Goal: Information Seeking & Learning: Learn about a topic

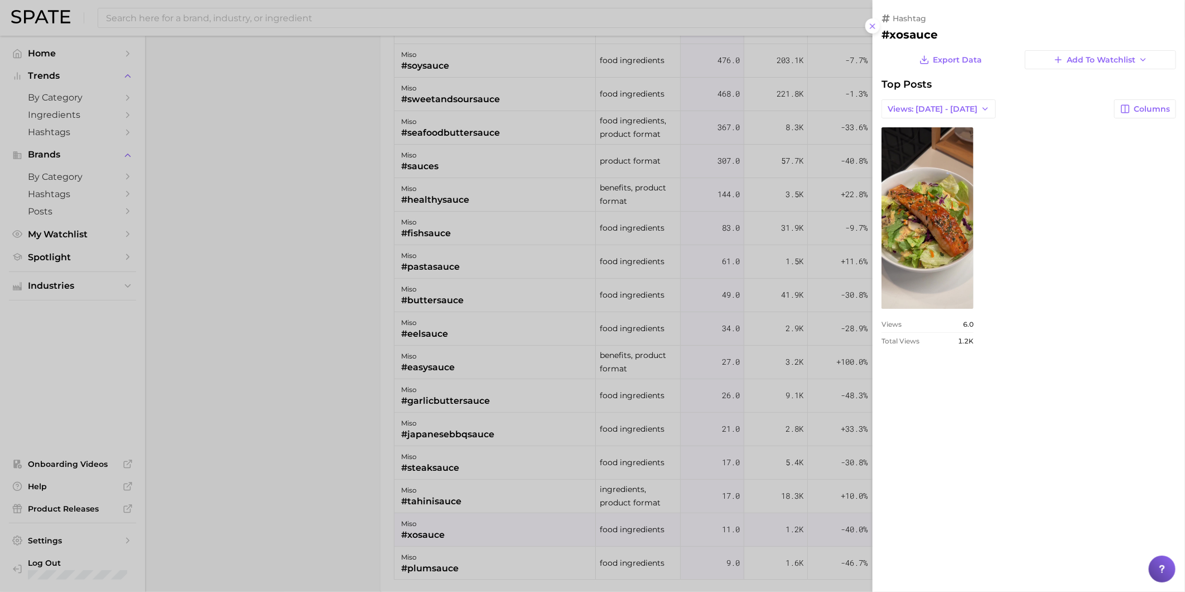
click at [469, 556] on div at bounding box center [592, 296] width 1185 height 592
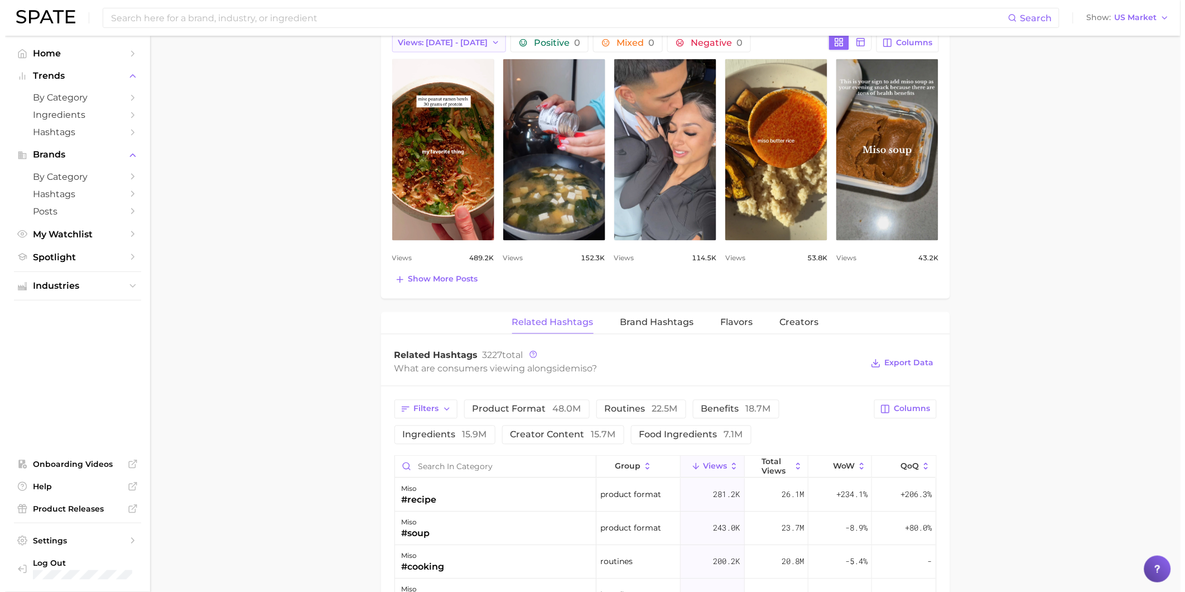
scroll to position [620, 0]
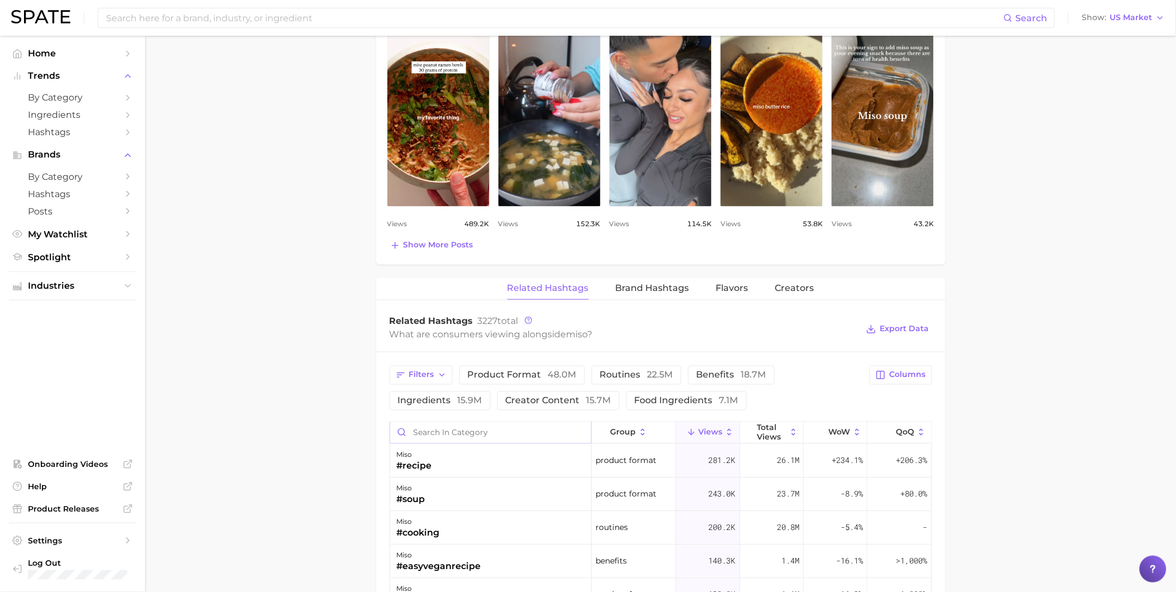
click at [468, 438] on input "Search in category" at bounding box center [490, 432] width 201 height 21
type input "sauce"
click at [451, 458] on div "miso #sauce" at bounding box center [490, 460] width 201 height 33
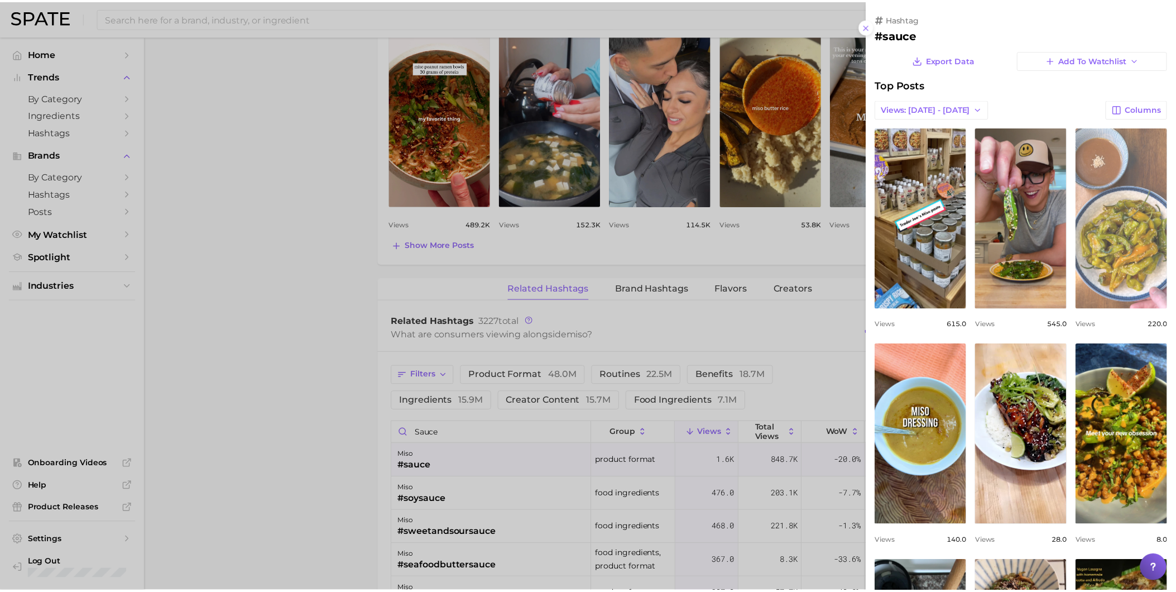
scroll to position [0, 0]
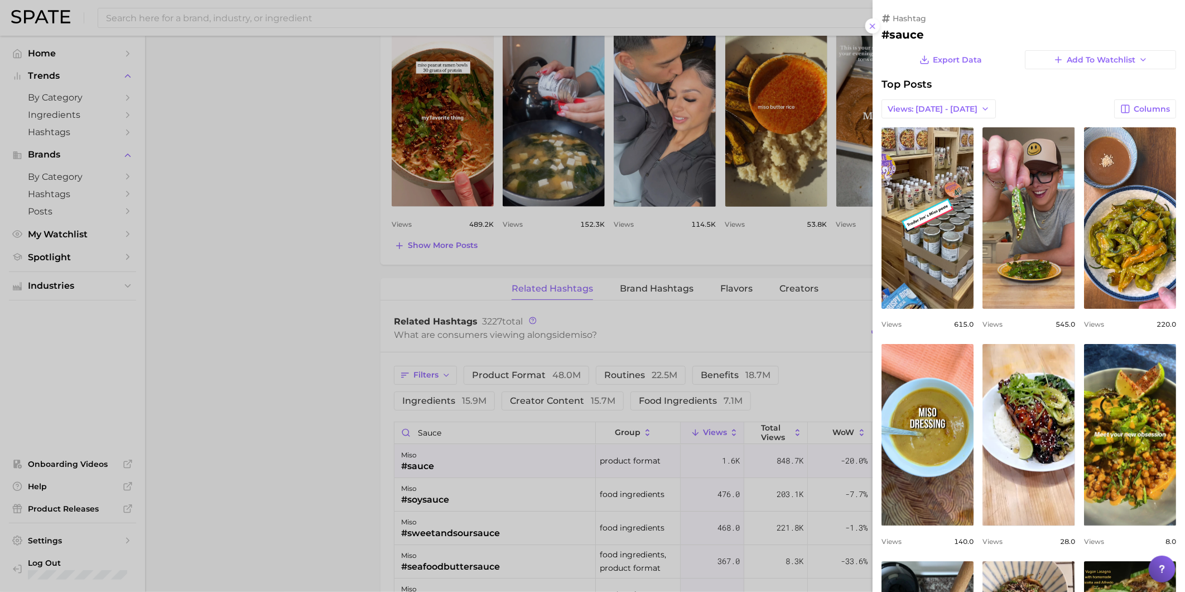
click at [446, 433] on div at bounding box center [592, 296] width 1185 height 592
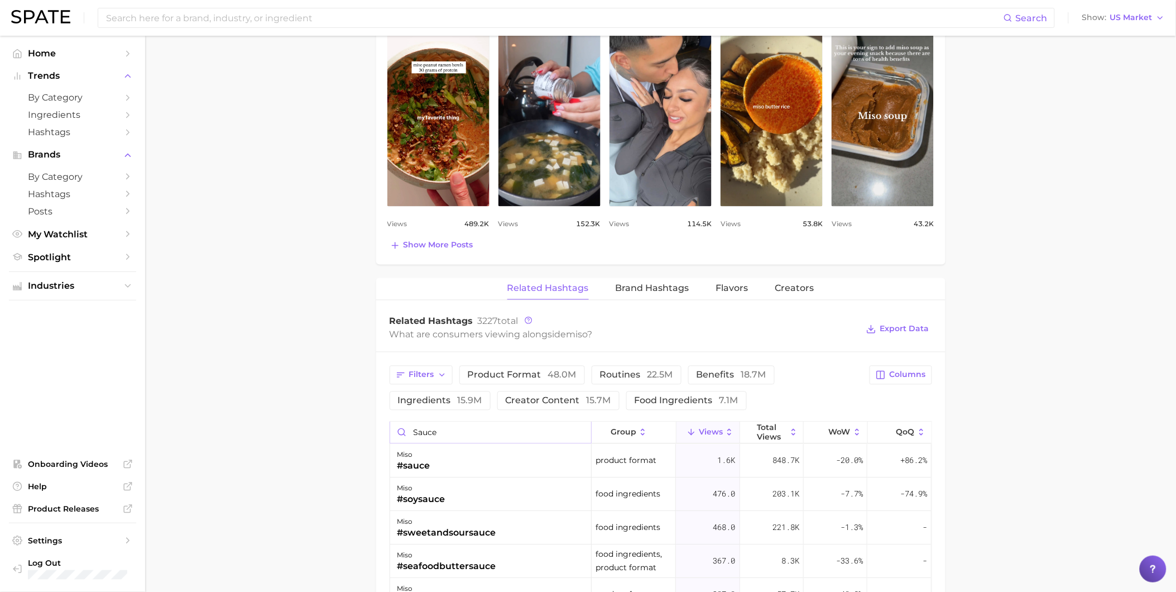
drag, startPoint x: 410, startPoint y: 437, endPoint x: 380, endPoint y: 440, distance: 30.3
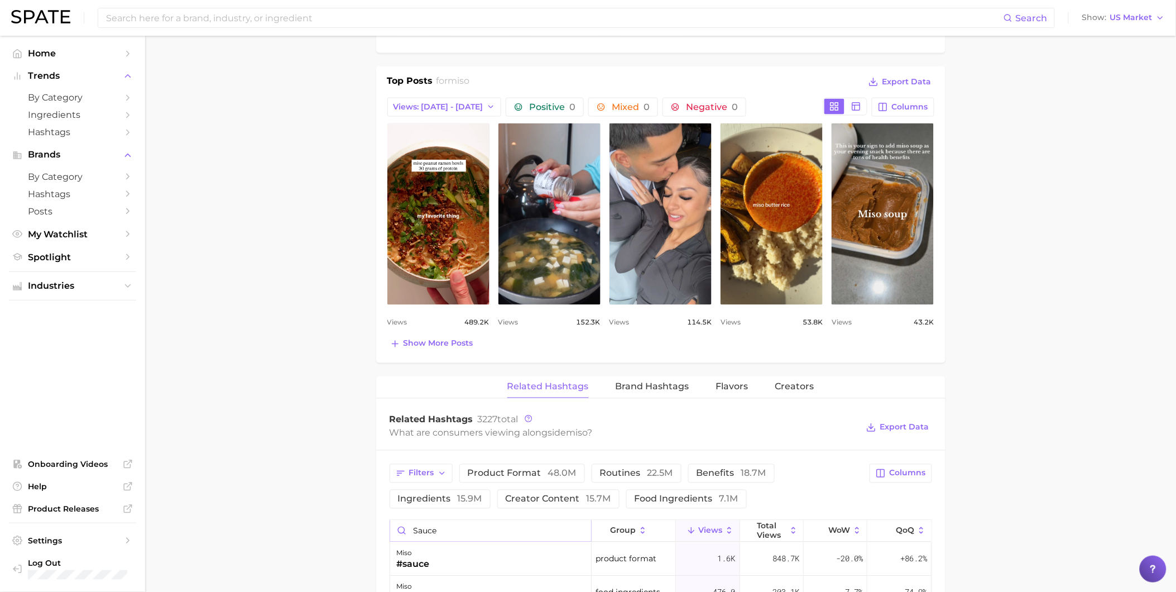
scroll to position [372, 0]
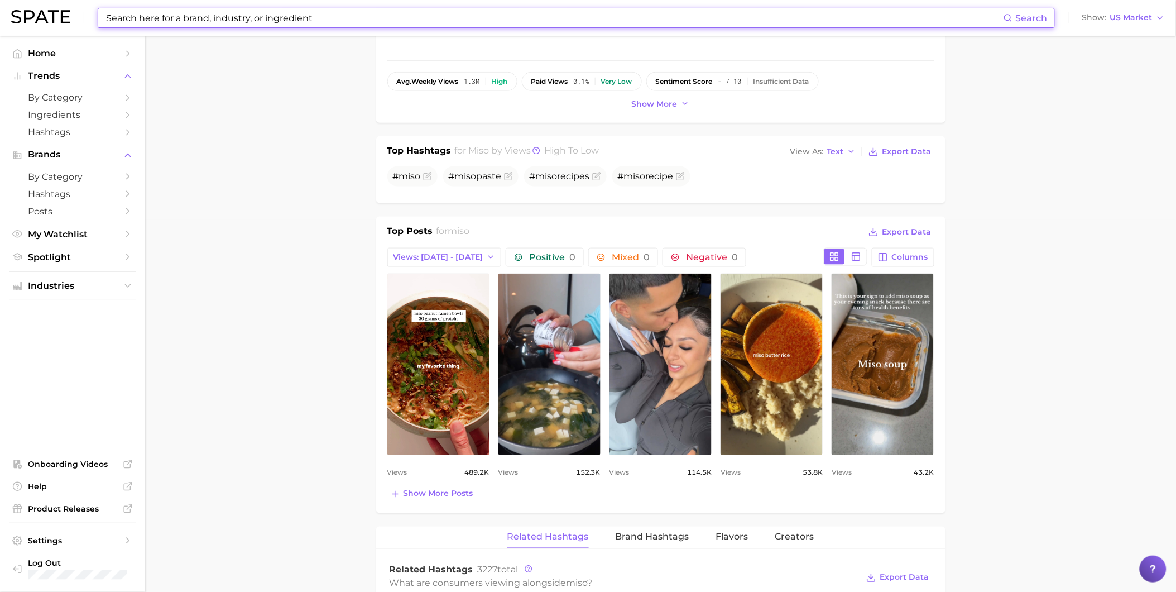
click at [182, 15] on input at bounding box center [554, 17] width 899 height 19
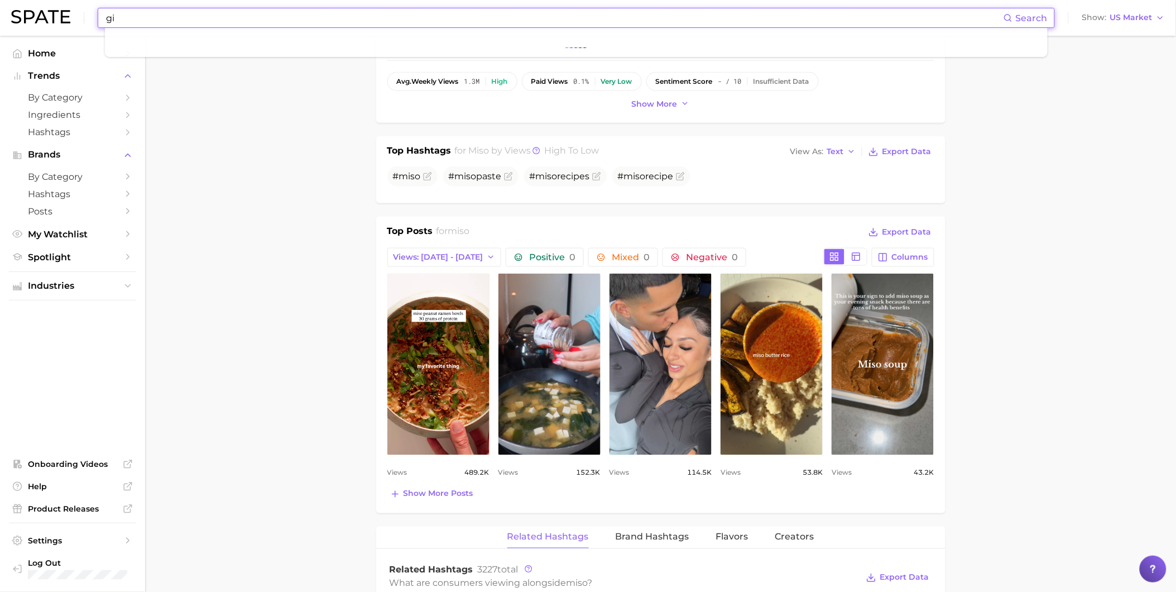
type input "g"
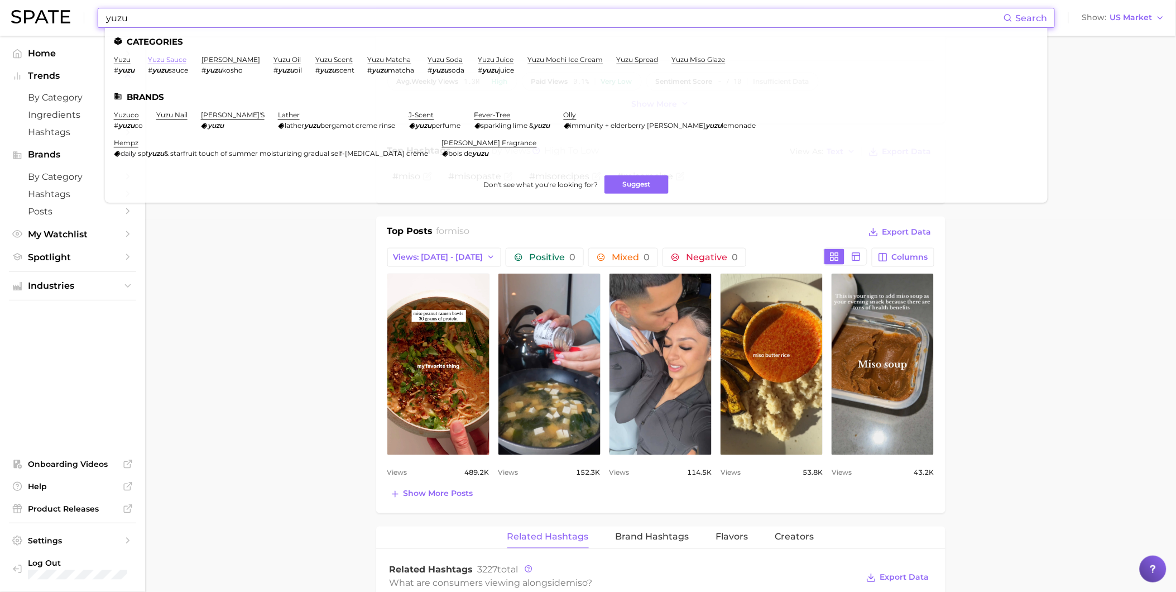
type input "yuzu"
click at [172, 62] on link "yuzu sauce" at bounding box center [167, 59] width 39 height 8
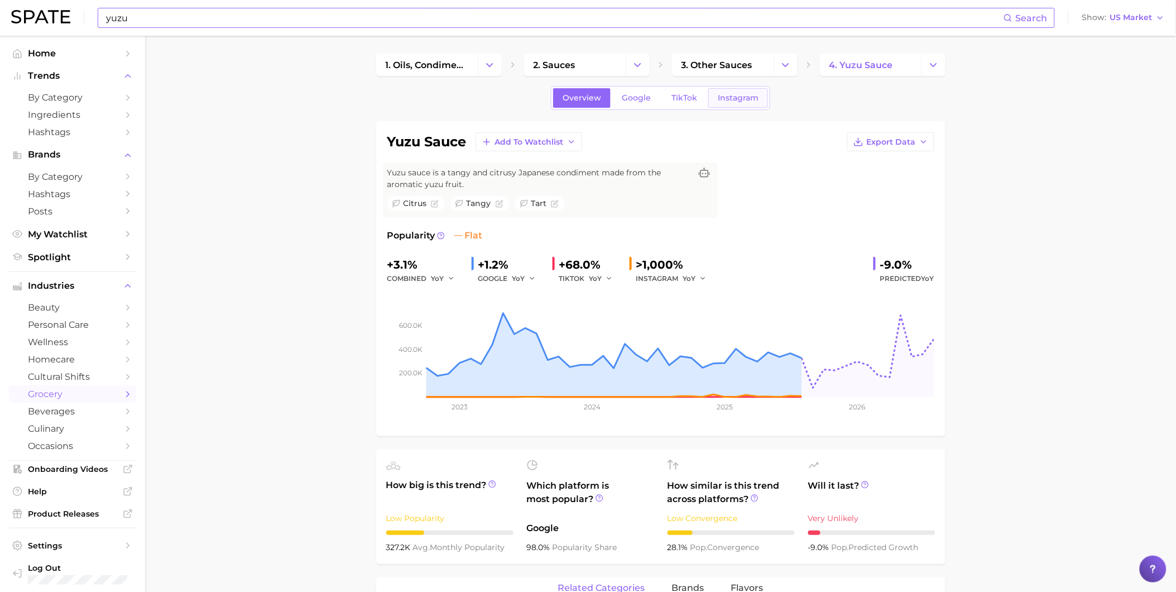
click at [743, 107] on link "Instagram" at bounding box center [738, 98] width 60 height 20
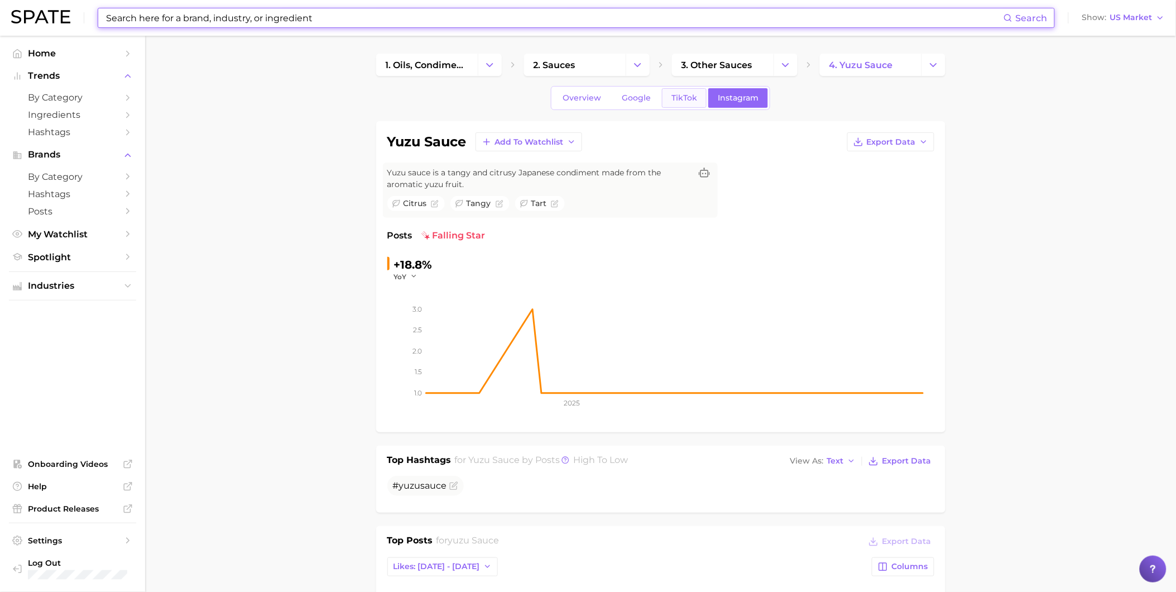
click at [694, 107] on link "TikTok" at bounding box center [684, 98] width 45 height 20
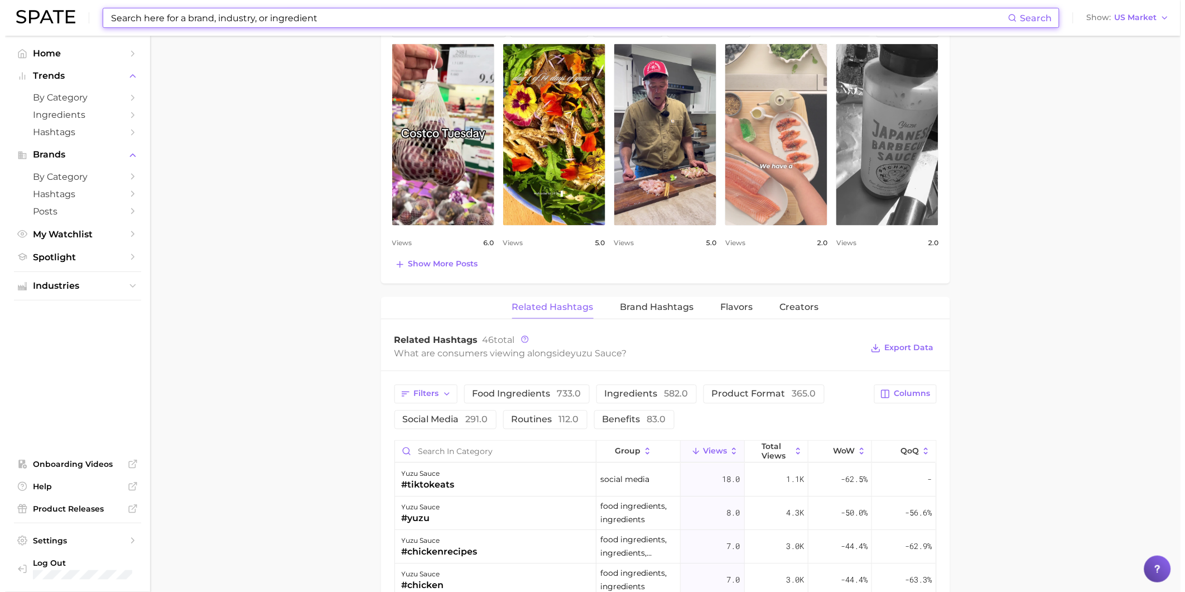
scroll to position [682, 0]
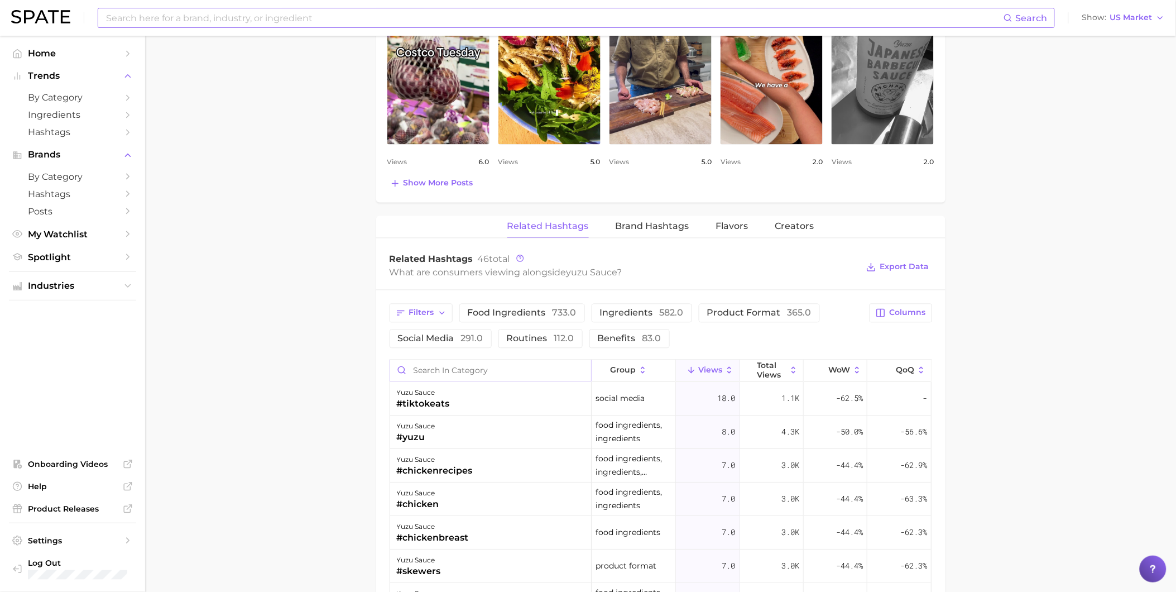
click at [543, 375] on input "Search in category" at bounding box center [490, 370] width 201 height 21
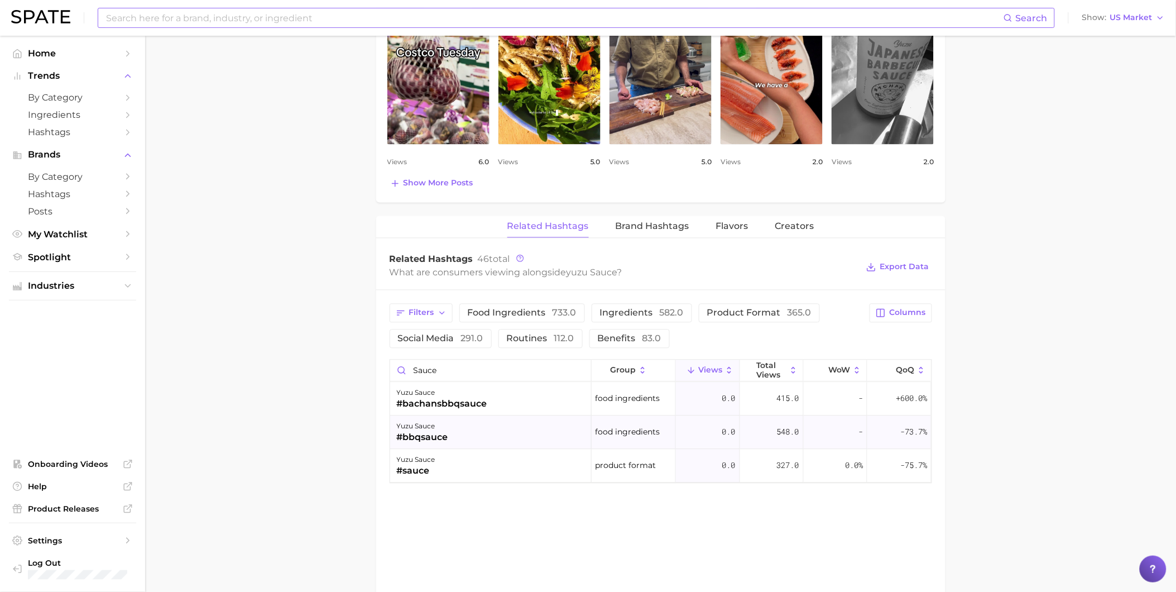
click at [490, 439] on div "yuzu sauce #bbqsauce" at bounding box center [490, 432] width 201 height 33
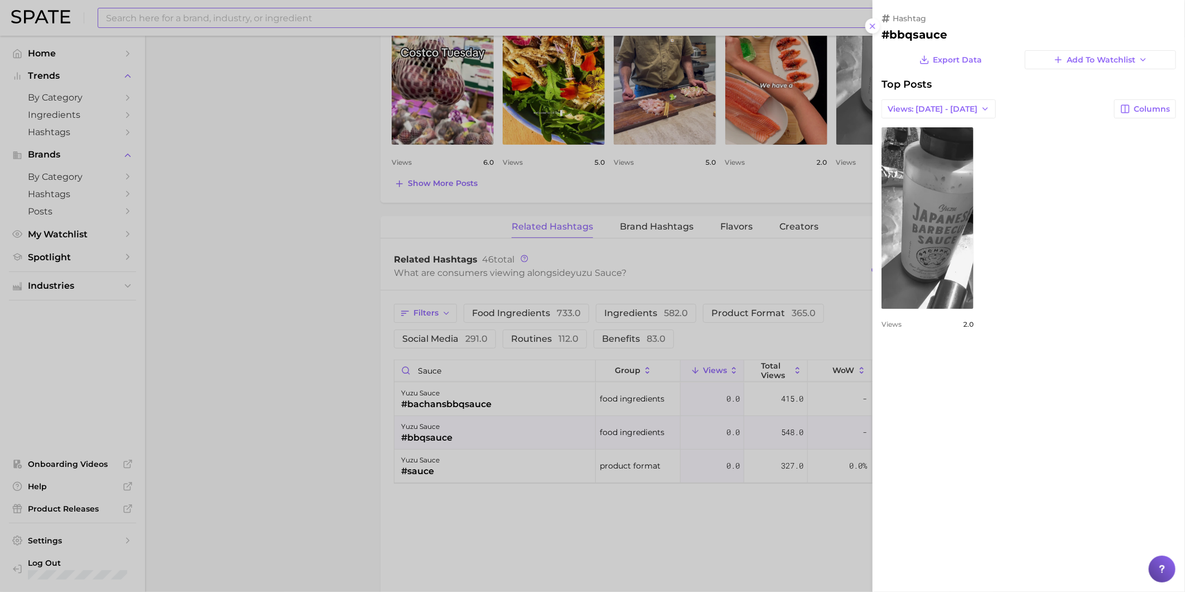
scroll to position [0, 0]
click at [472, 466] on div at bounding box center [592, 296] width 1185 height 592
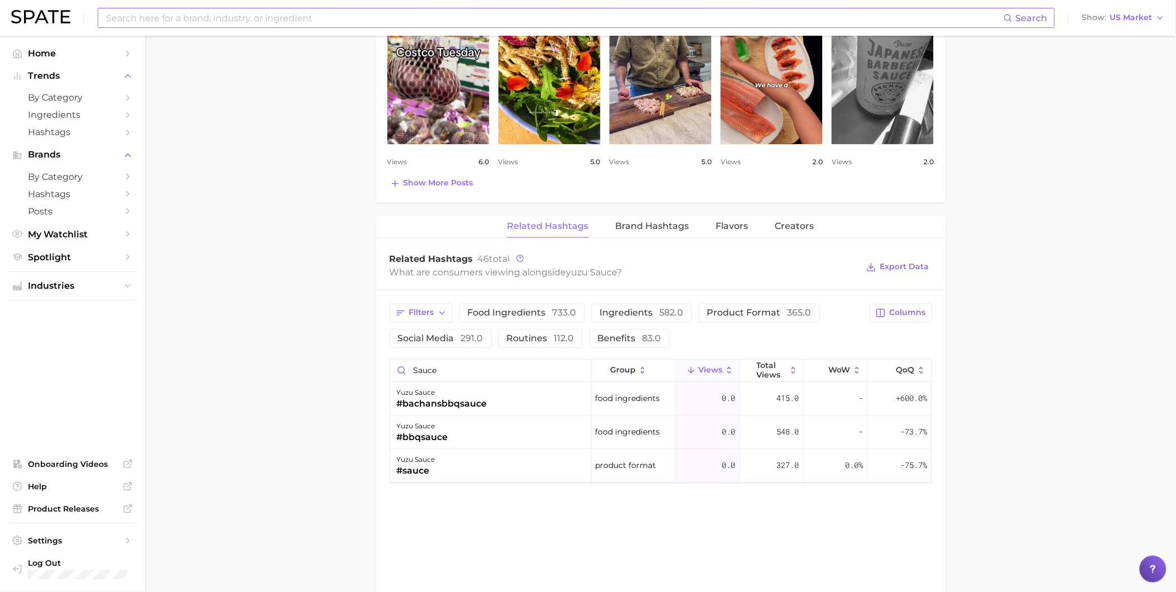
click at [472, 466] on div "yuzu sauce #sauce" at bounding box center [490, 465] width 201 height 33
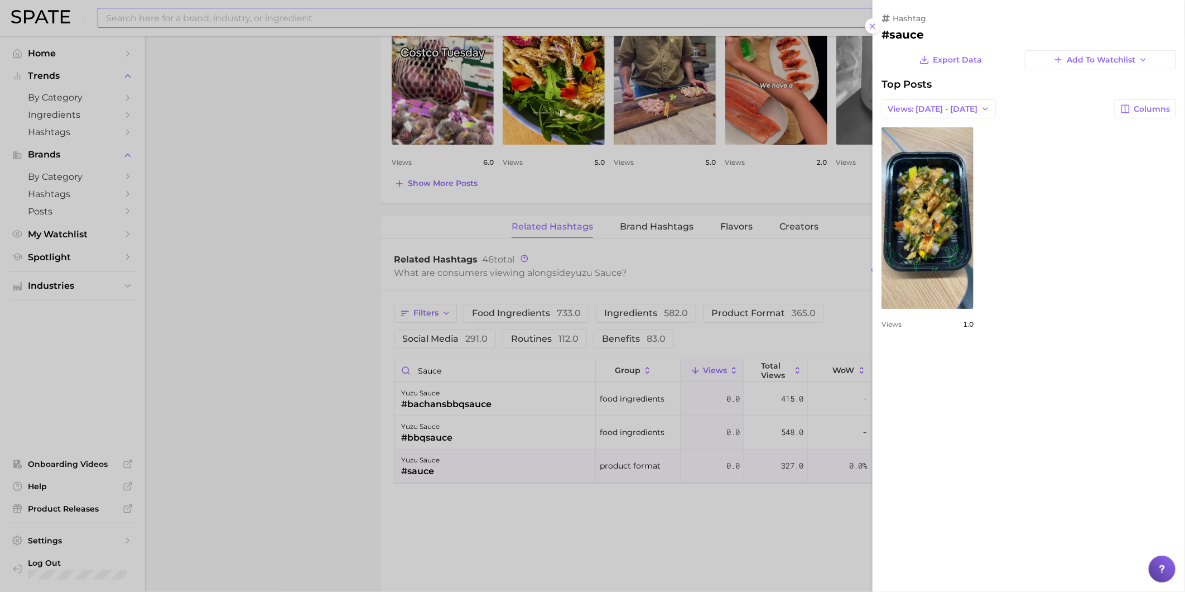
click at [492, 402] on div at bounding box center [592, 296] width 1185 height 592
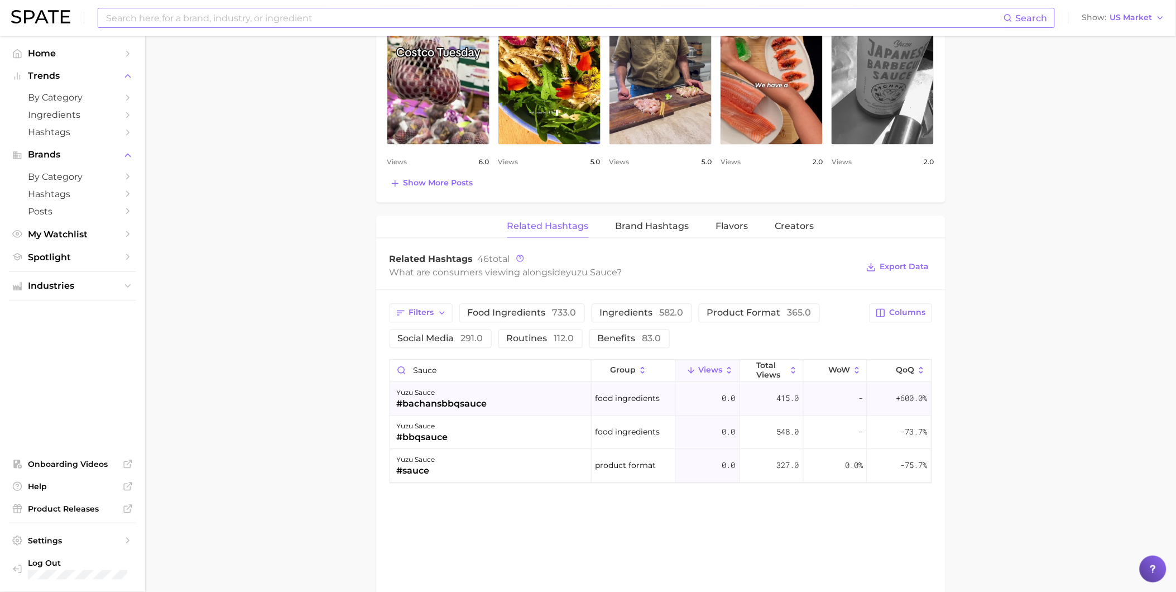
click at [493, 402] on div "yuzu sauce #bachansbbqsauce" at bounding box center [490, 398] width 201 height 33
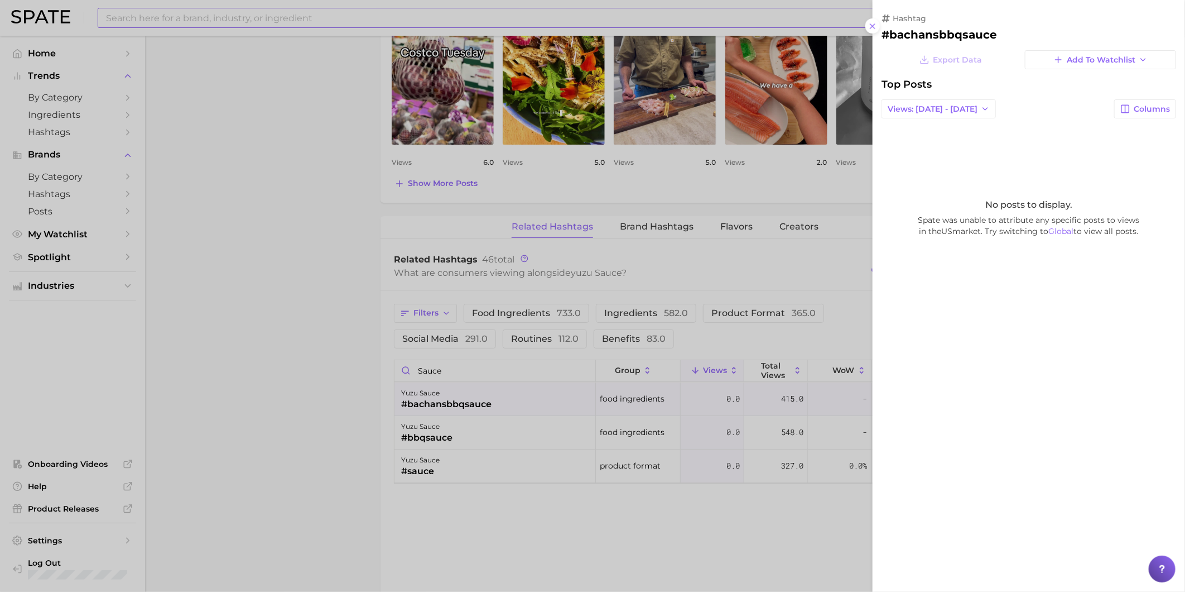
click at [370, 378] on div at bounding box center [592, 296] width 1185 height 592
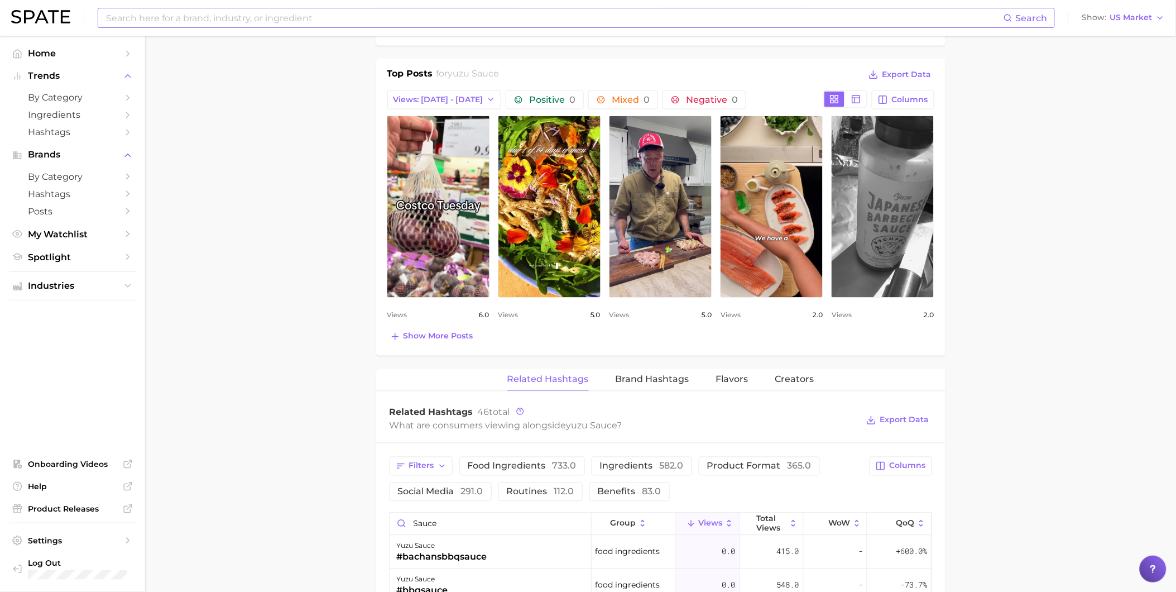
scroll to position [620, 0]
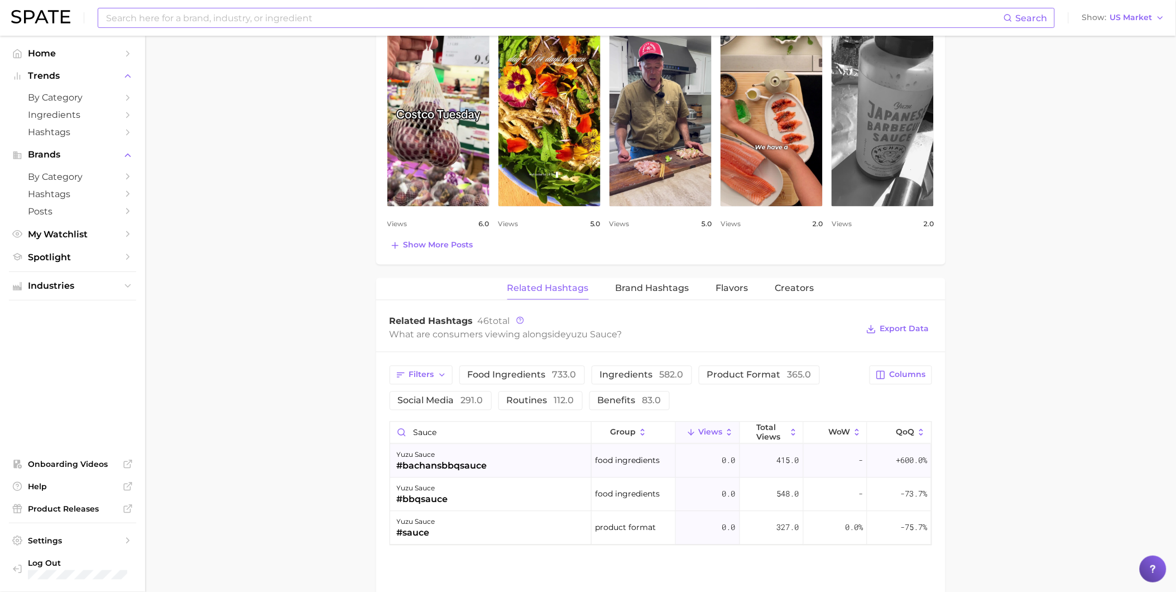
click at [481, 470] on div "#bachansbbqsauce" at bounding box center [442, 465] width 90 height 13
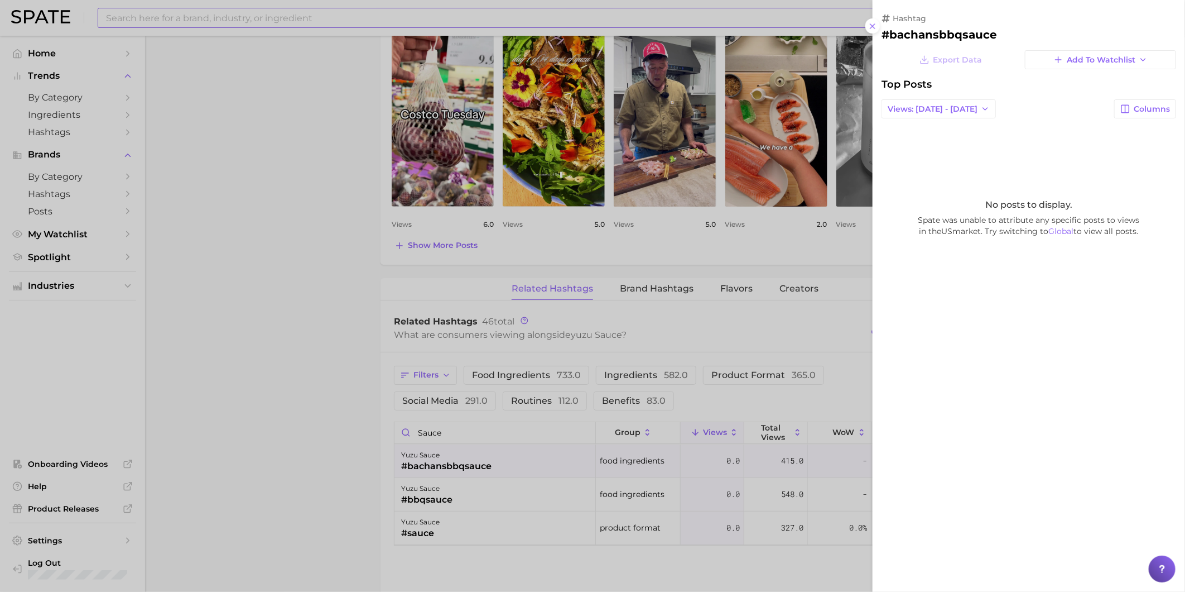
click at [344, 477] on div at bounding box center [592, 296] width 1185 height 592
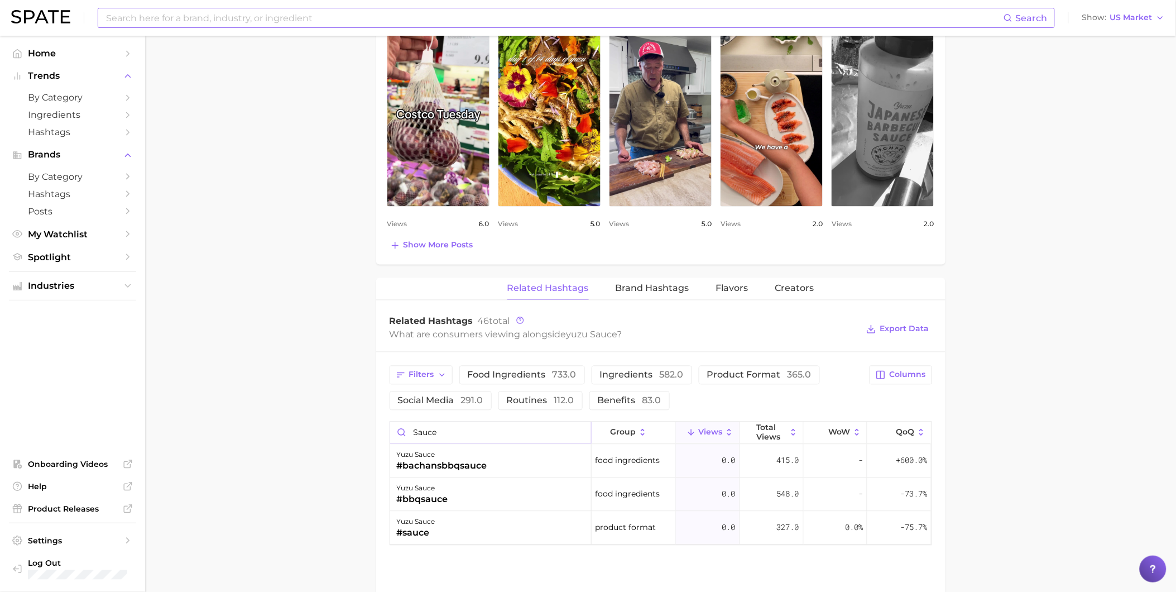
click at [482, 433] on input "sauce" at bounding box center [490, 432] width 201 height 21
drag, startPoint x: 534, startPoint y: 436, endPoint x: 410, endPoint y: 436, distance: 123.9
click at [410, 436] on input "sauce" at bounding box center [490, 432] width 201 height 21
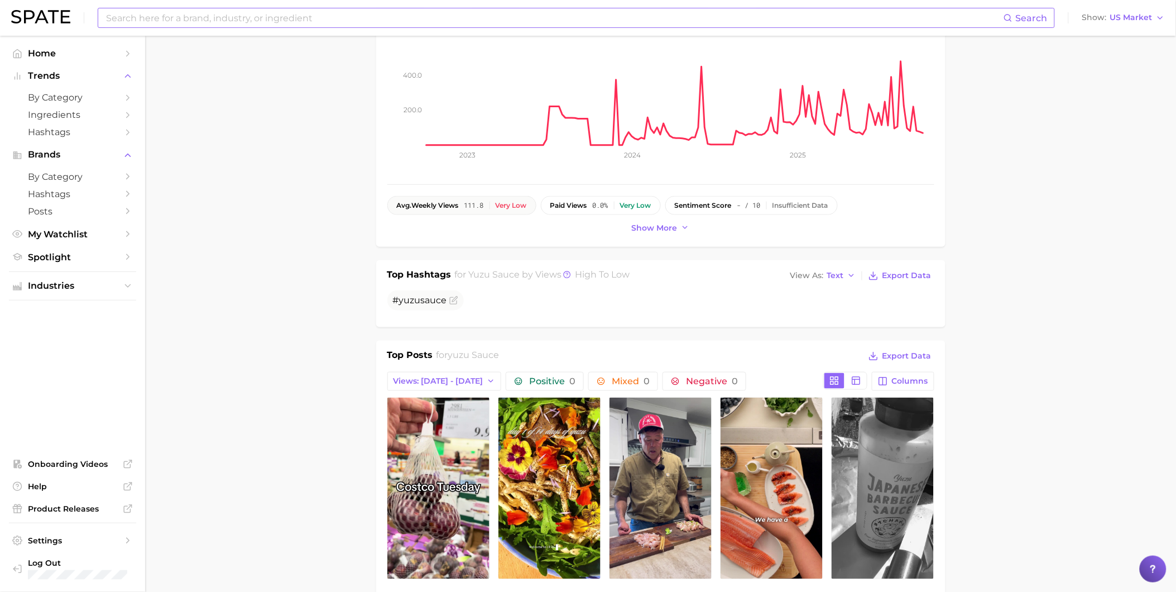
scroll to position [62, 0]
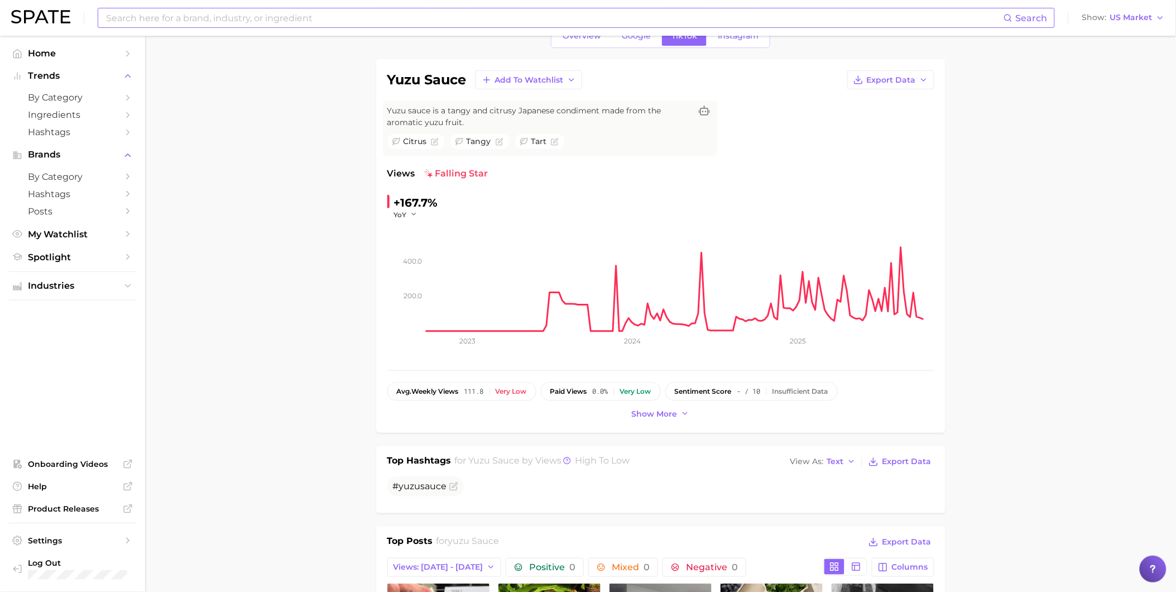
type input "dressing"
click at [186, 21] on input at bounding box center [554, 17] width 899 height 19
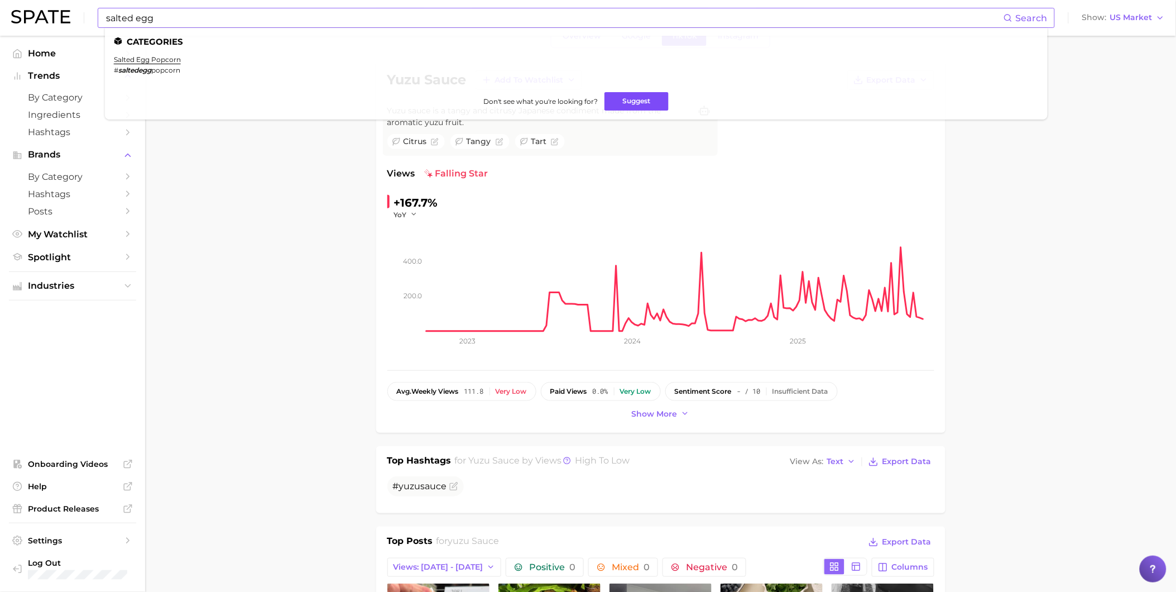
click at [630, 102] on button "Suggest" at bounding box center [636, 101] width 64 height 18
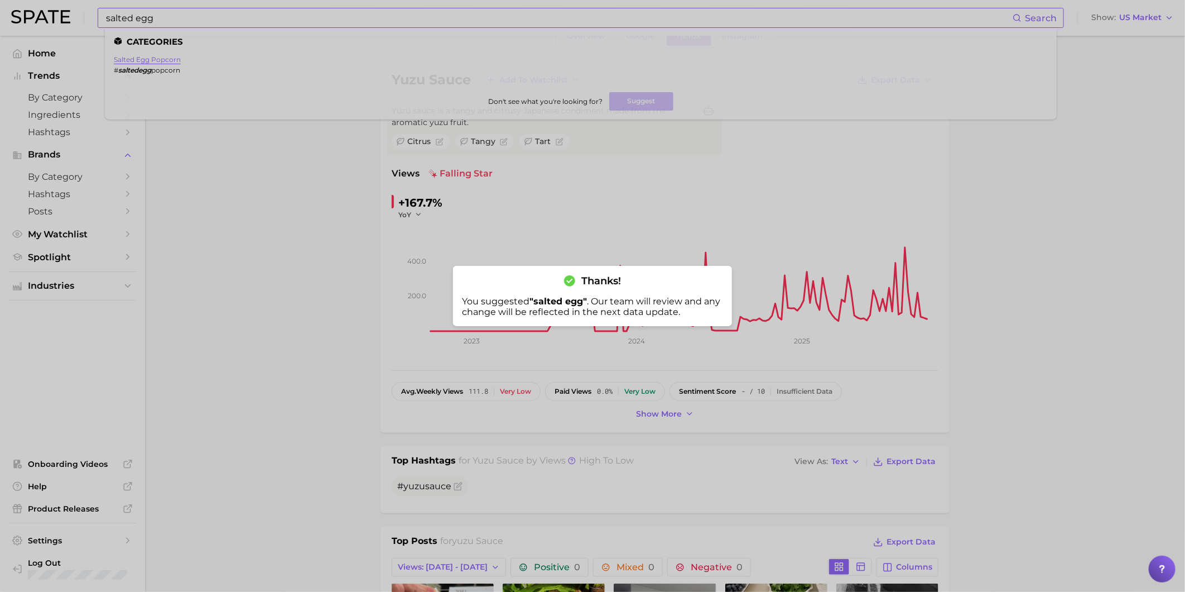
click at [160, 60] on div at bounding box center [592, 296] width 1185 height 592
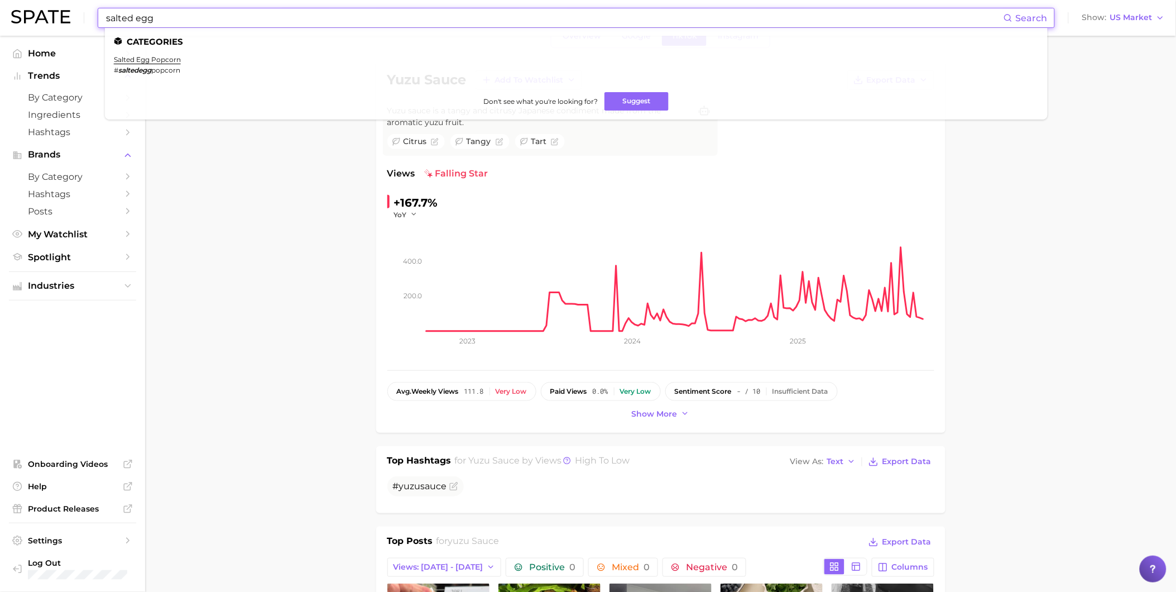
click at [173, 25] on input "salted egg" at bounding box center [554, 17] width 899 height 19
click at [166, 57] on link "salted egg popcorn" at bounding box center [147, 59] width 67 height 8
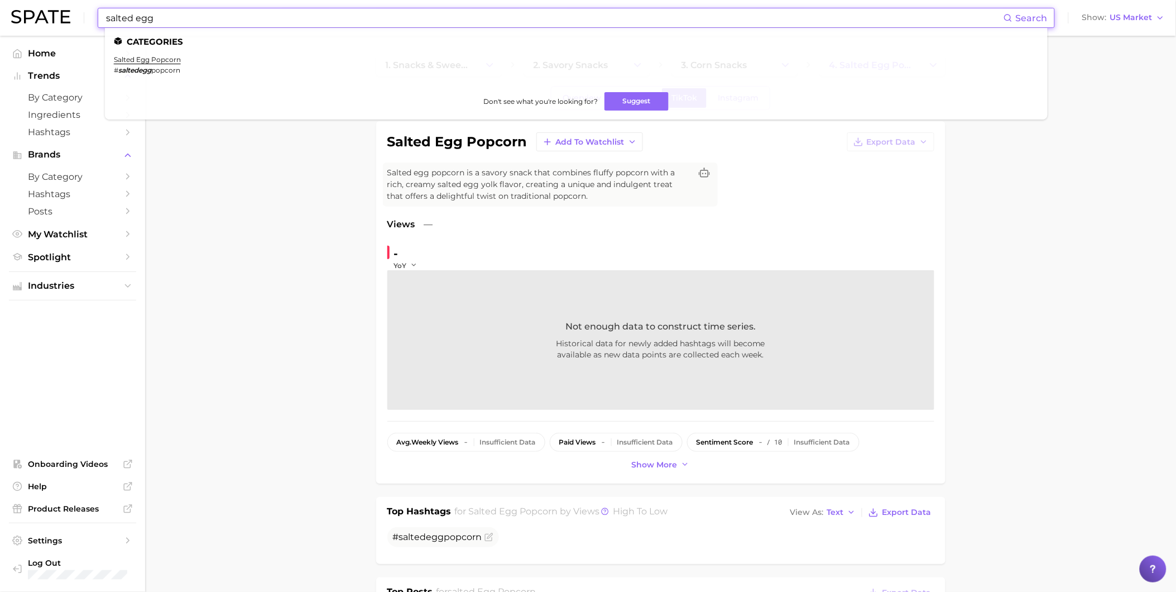
drag, startPoint x: 136, startPoint y: 23, endPoint x: 142, endPoint y: 23, distance: 6.1
click at [137, 23] on input "salted egg" at bounding box center [554, 17] width 899 height 19
click at [176, 22] on input "salted egg" at bounding box center [554, 17] width 899 height 19
click at [137, 20] on input "salted egg" at bounding box center [554, 17] width 899 height 19
click at [83, 2] on div "salted egg Search Categories salted egg popcorn Don't see what you're looking f…" at bounding box center [588, 18] width 1154 height 36
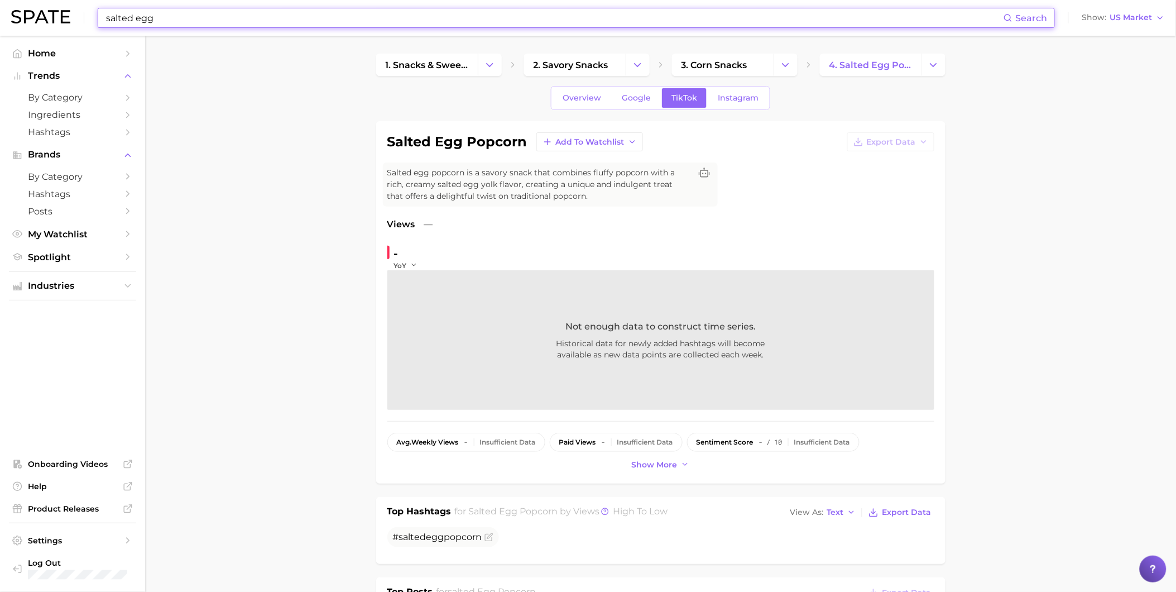
click at [165, 21] on input "salted egg" at bounding box center [554, 17] width 899 height 19
drag, startPoint x: 136, startPoint y: 20, endPoint x: 59, endPoint y: 2, distance: 78.4
click at [59, 20] on div "salted egg Search Show US Market" at bounding box center [588, 18] width 1154 height 36
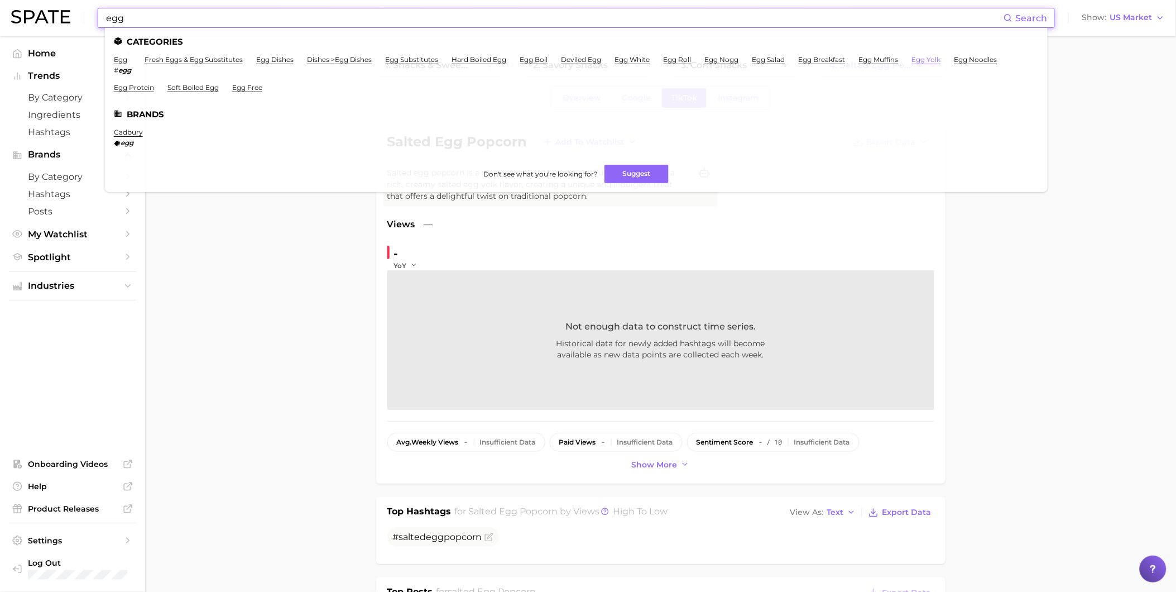
type input "egg"
click at [941, 62] on link "egg yolk" at bounding box center [926, 59] width 29 height 8
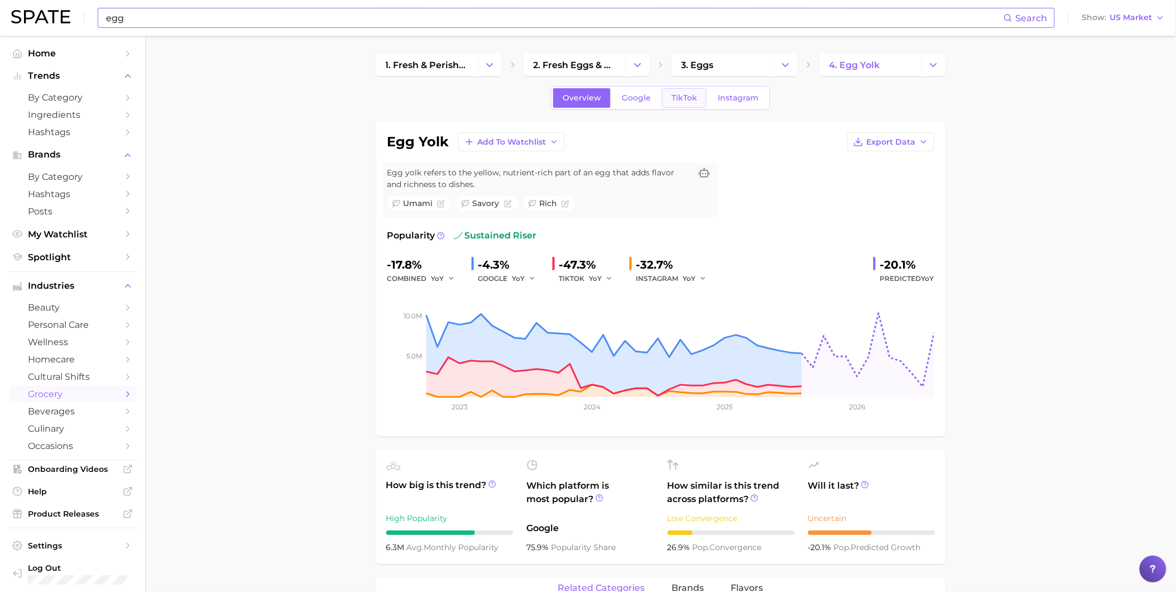
click at [678, 95] on span "TikTok" at bounding box center [684, 97] width 26 height 9
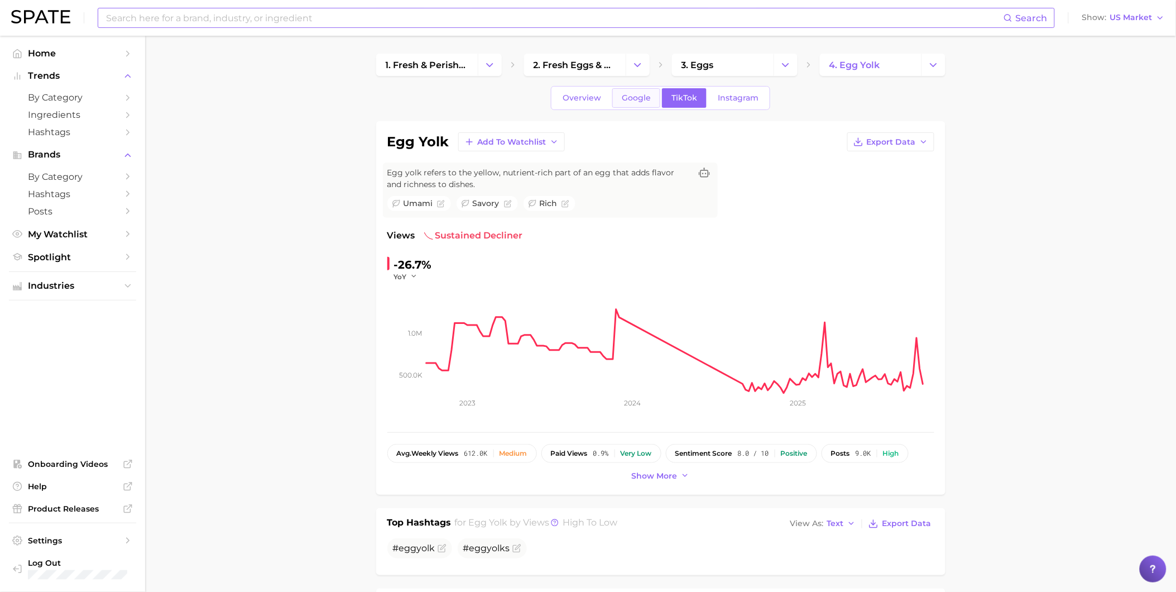
click at [633, 95] on span "Google" at bounding box center [636, 97] width 29 height 9
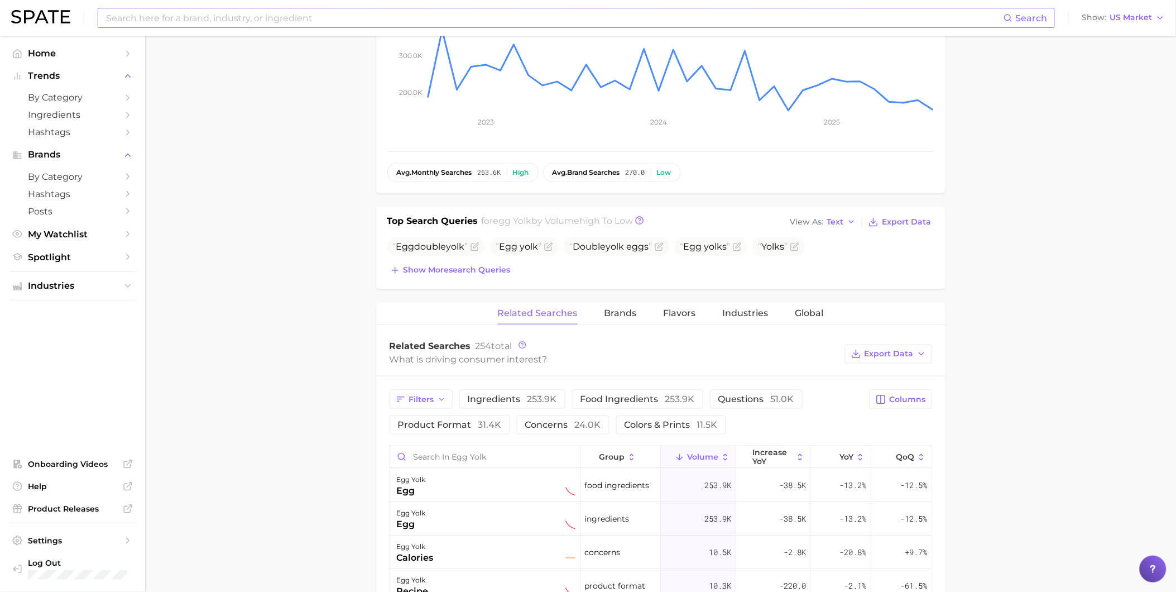
scroll to position [372, 0]
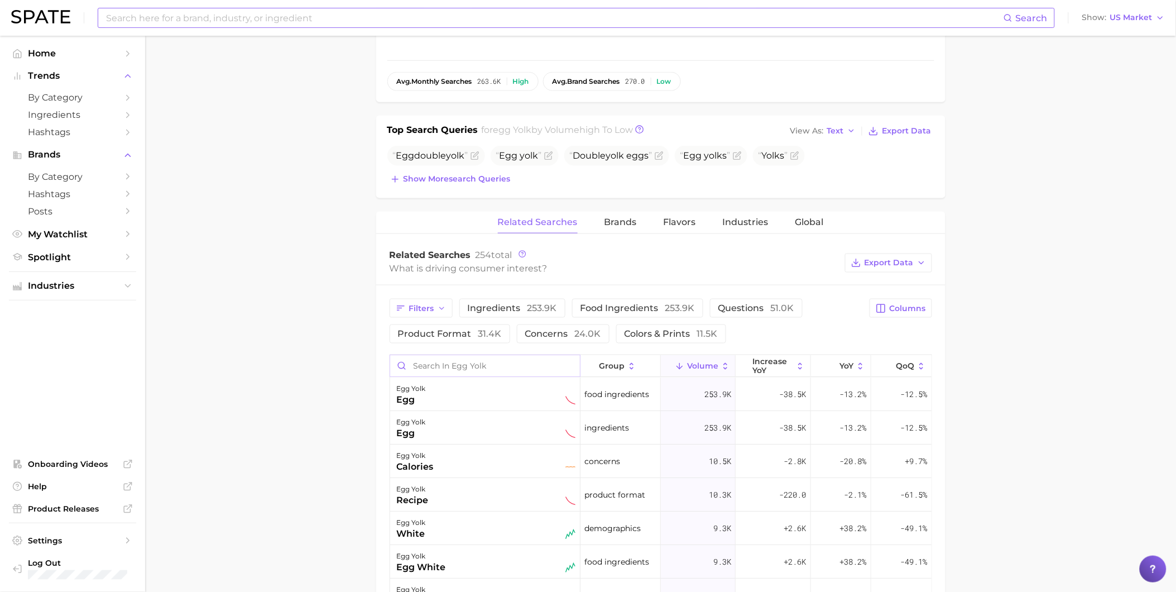
click at [477, 363] on input "Search in egg yolk" at bounding box center [485, 365] width 190 height 21
click at [480, 366] on input "Search in egg yolk" at bounding box center [485, 365] width 190 height 21
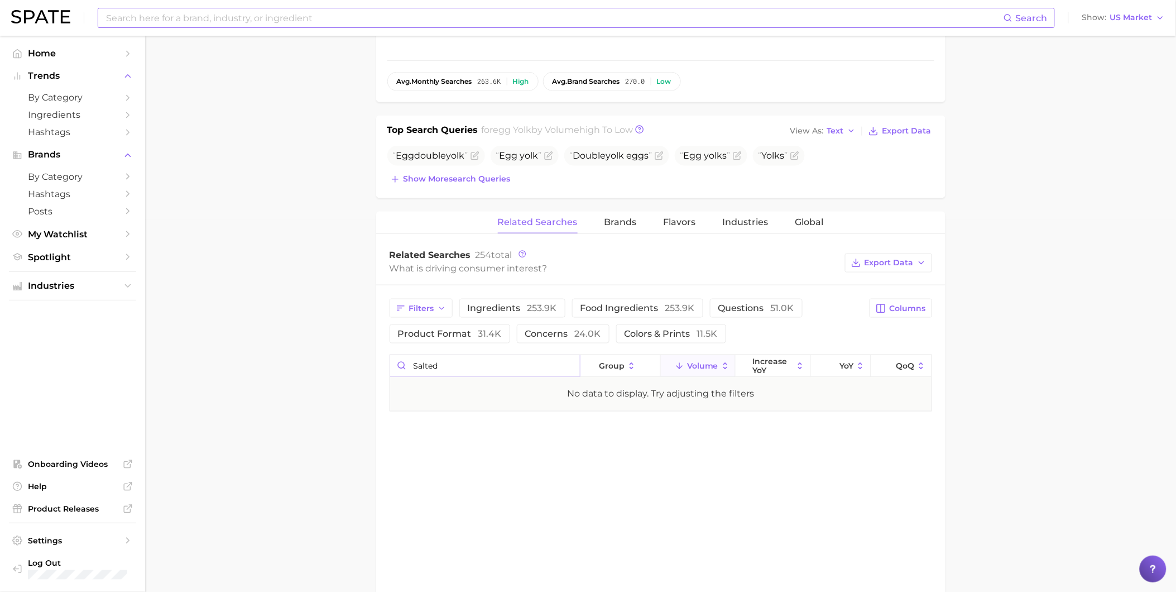
type input "salted"
click at [239, 23] on input at bounding box center [554, 17] width 899 height 19
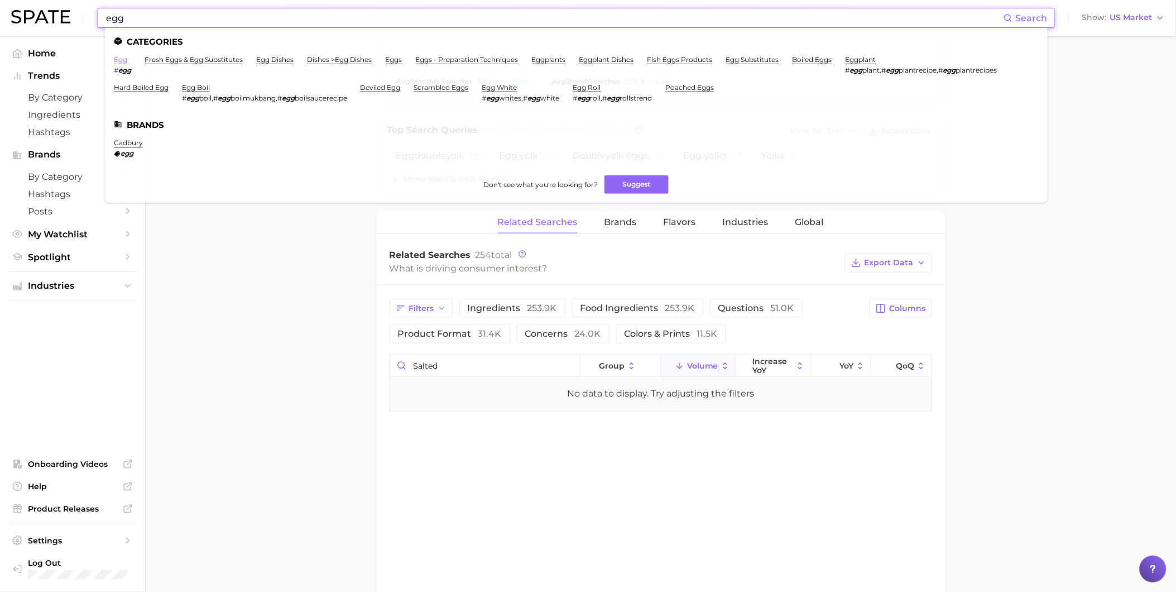
type input "egg"
click at [117, 59] on link "egg" at bounding box center [120, 59] width 13 height 8
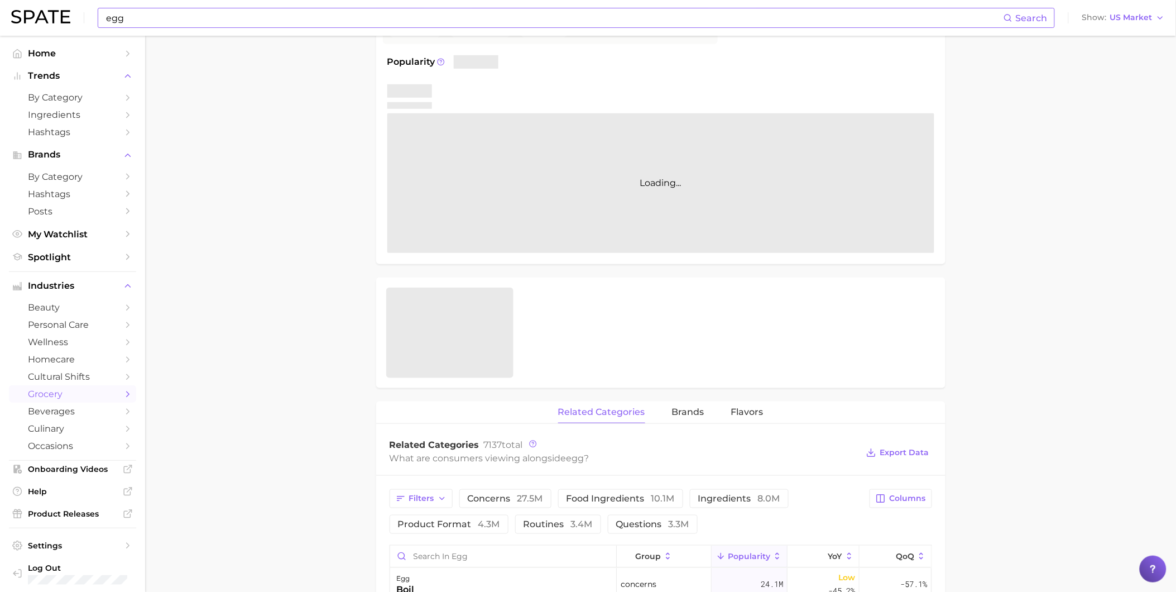
scroll to position [186, 0]
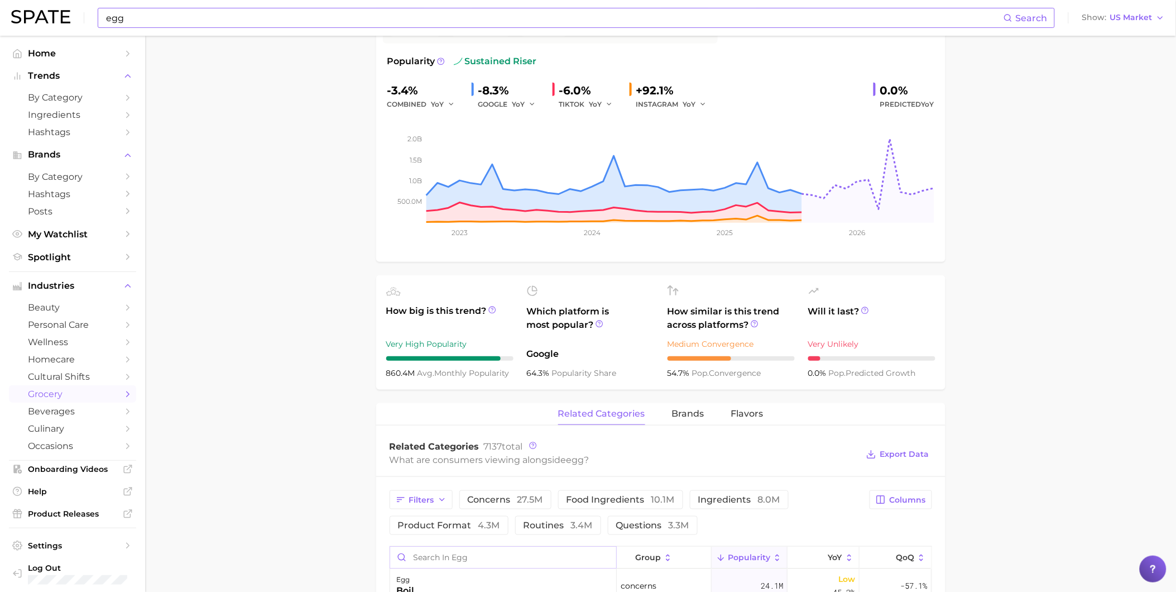
click at [464, 557] on input "Search in egg" at bounding box center [503, 556] width 226 height 21
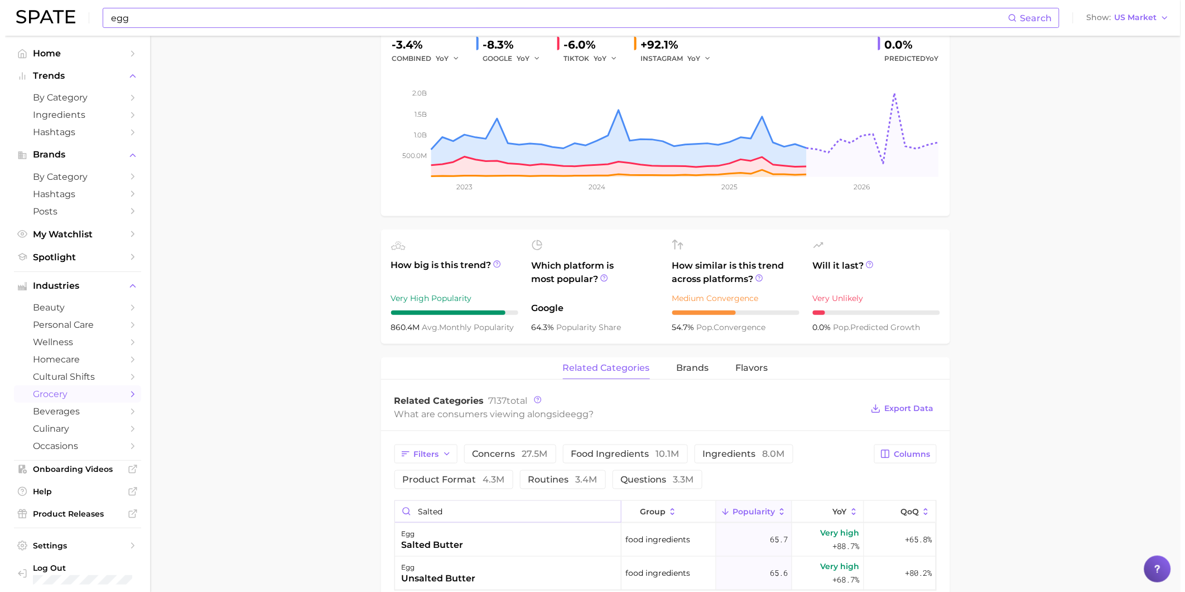
scroll to position [310, 0]
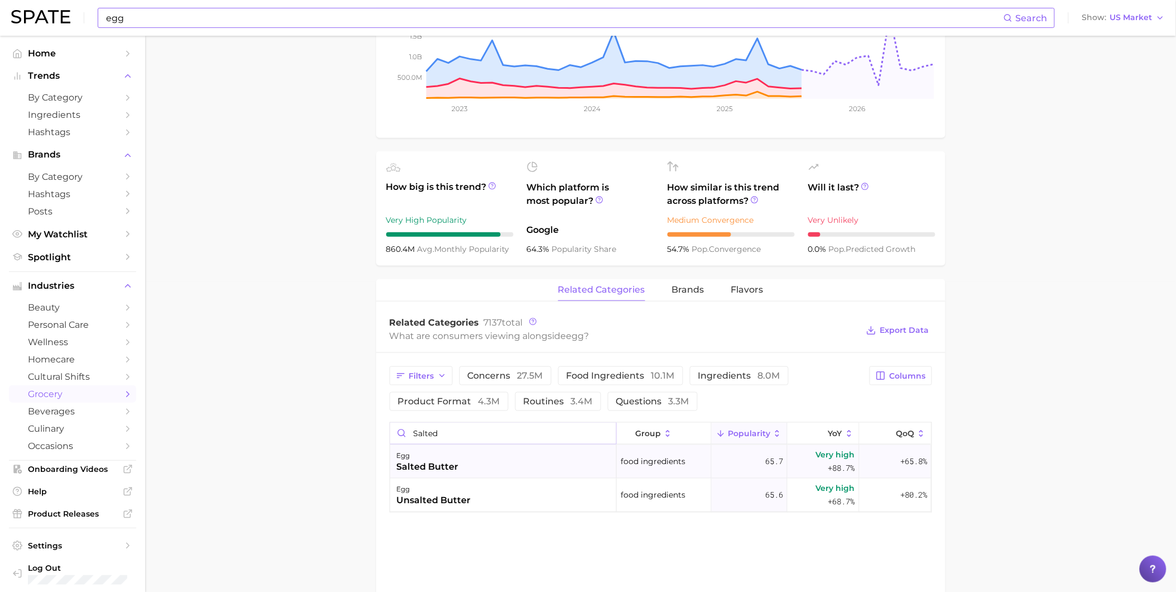
type input "salted"
click at [480, 469] on div "egg salted butter" at bounding box center [503, 461] width 227 height 33
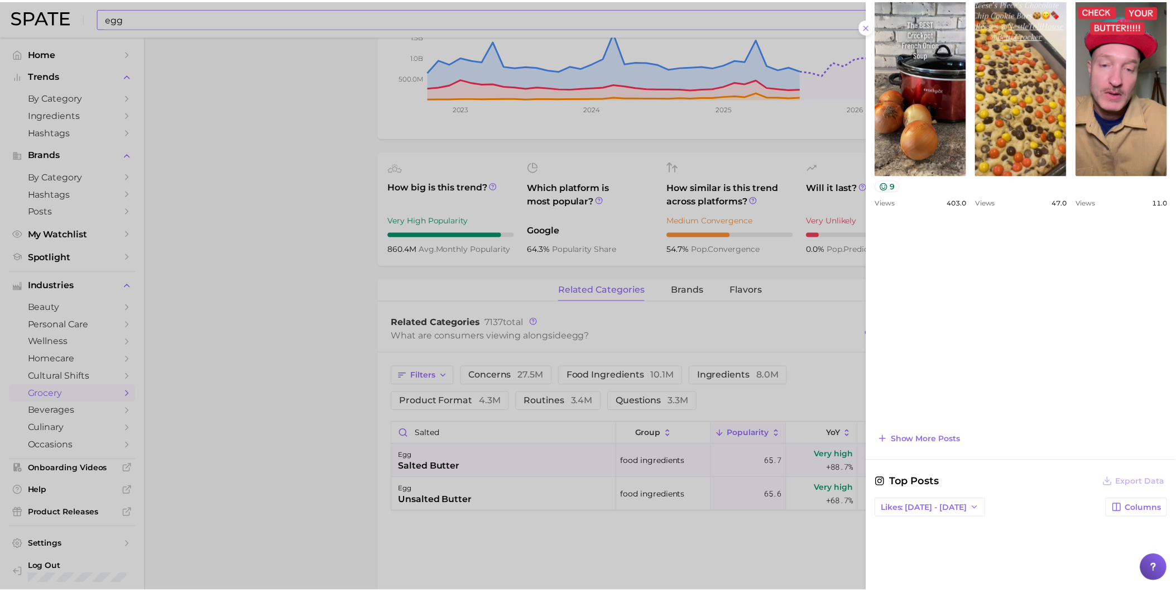
scroll to position [496, 0]
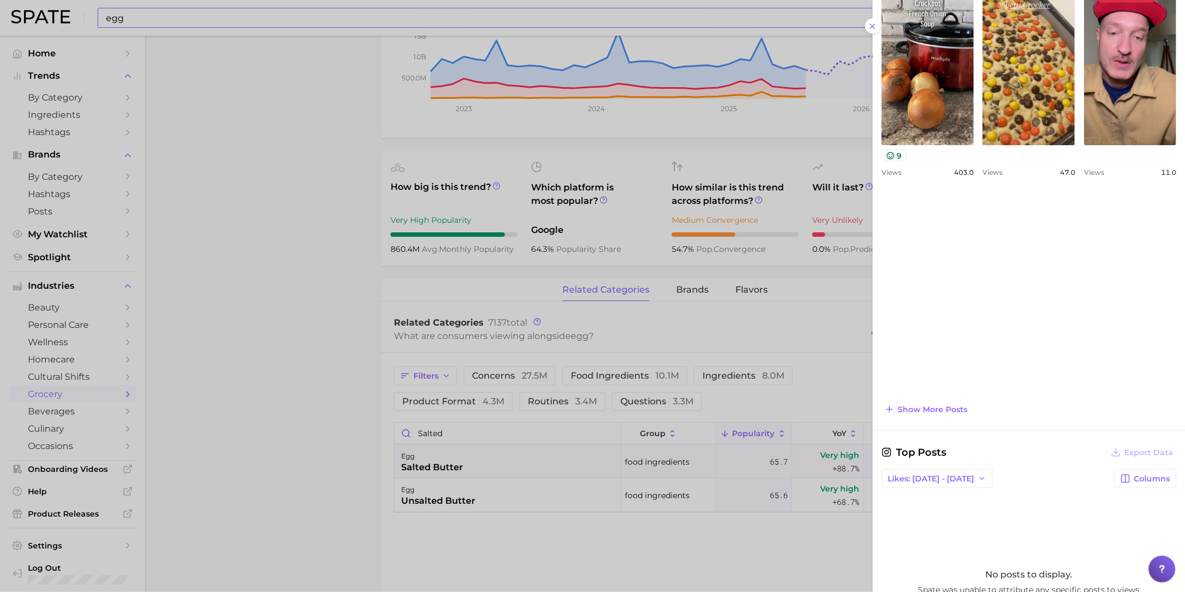
click at [291, 309] on div at bounding box center [592, 296] width 1185 height 592
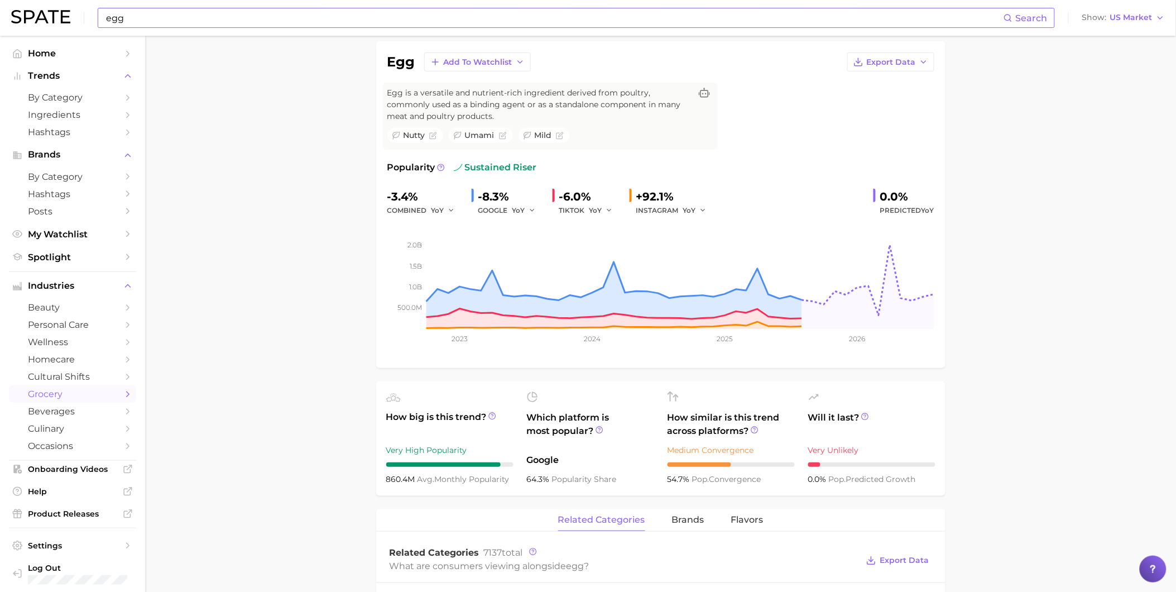
scroll to position [0, 0]
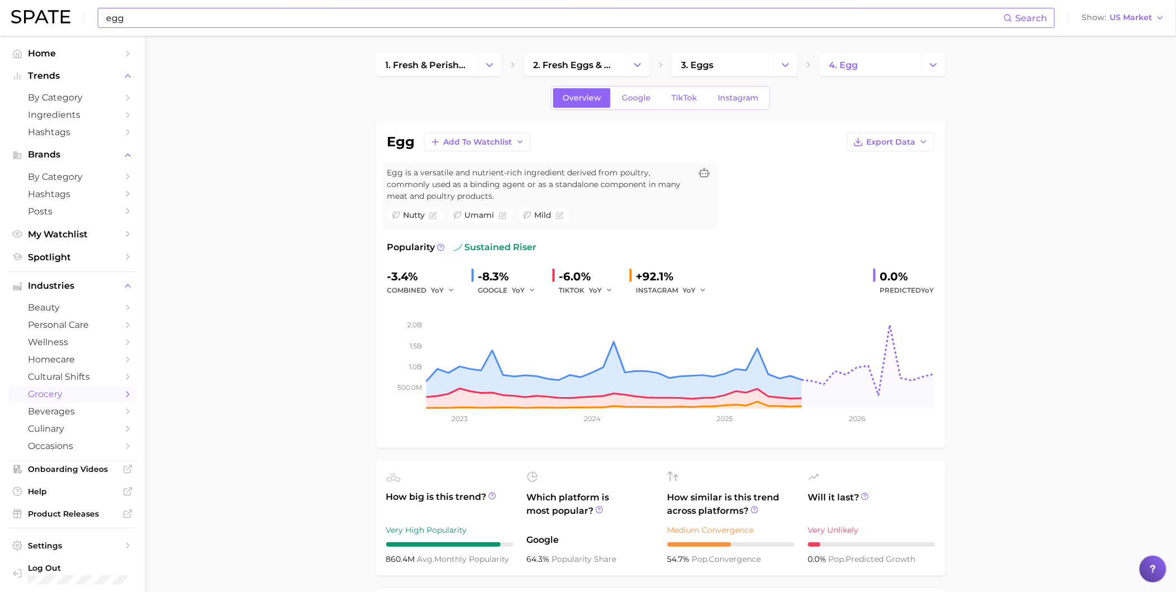
click at [151, 23] on input "egg" at bounding box center [554, 17] width 899 height 19
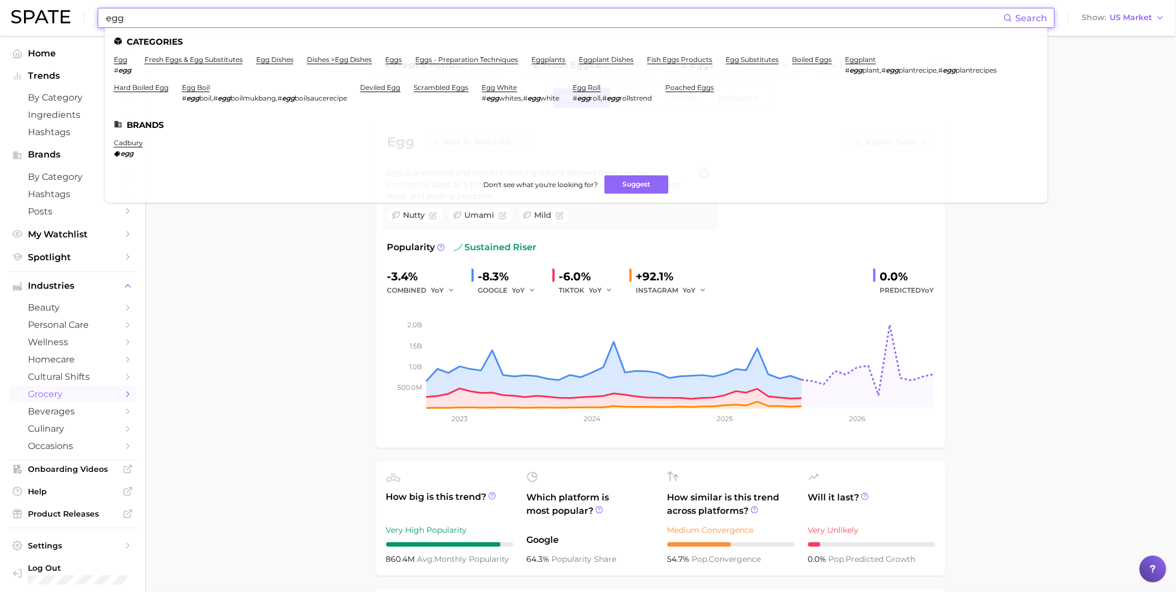
drag, startPoint x: 138, startPoint y: 20, endPoint x: 95, endPoint y: 20, distance: 43.5
click at [95, 20] on div "egg Search Categories egg # egg fresh eggs & egg substitutes egg dishes dishes …" at bounding box center [588, 18] width 1154 height 36
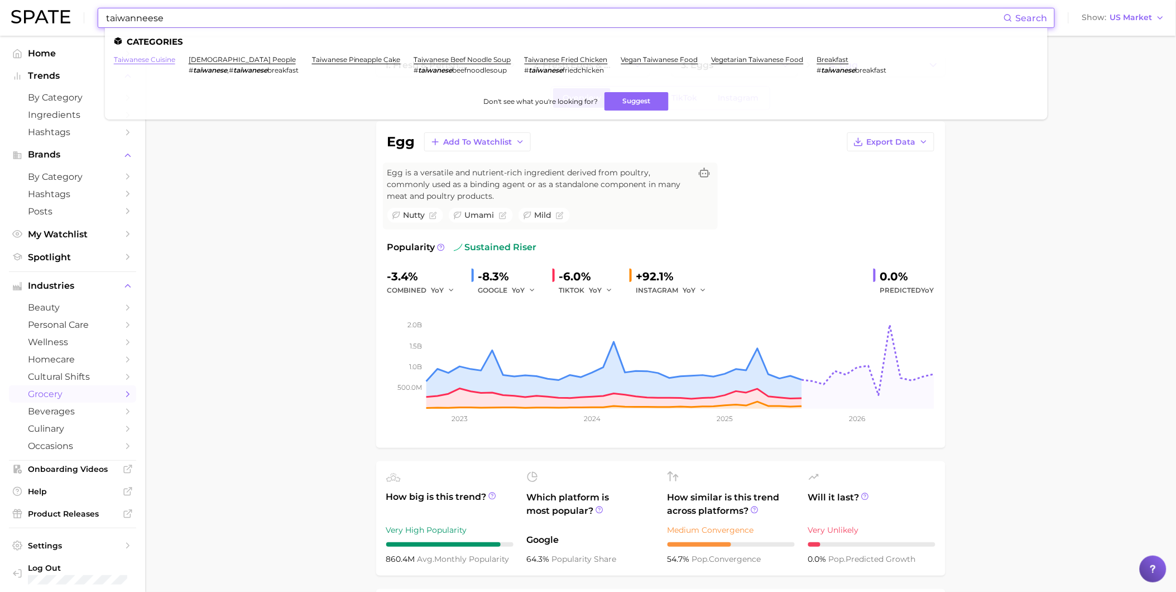
type input "taiwanneese"
click at [140, 58] on link "taiwanese cuisine" at bounding box center [144, 59] width 61 height 8
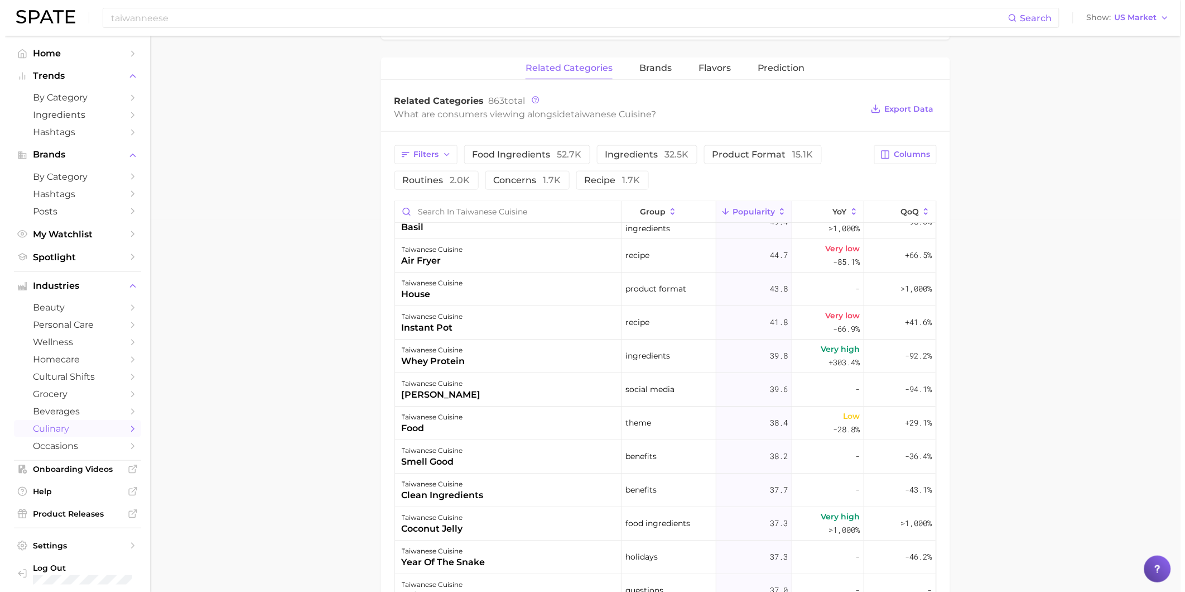
scroll to position [2853, 0]
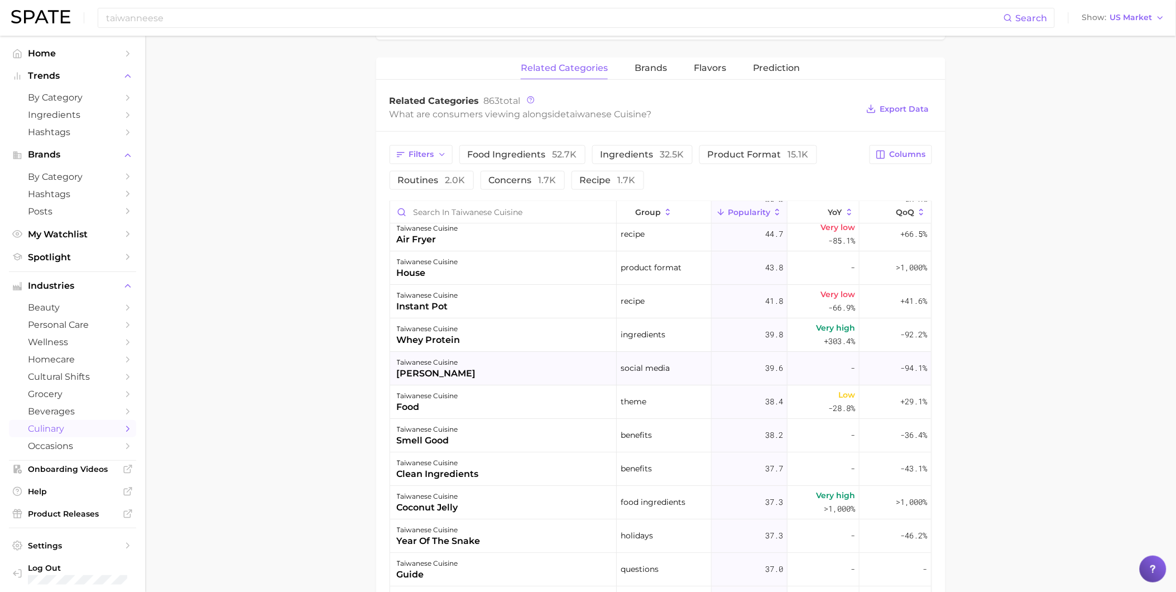
click at [514, 373] on div "taiwanese cuisine [PERSON_NAME]" at bounding box center [503, 368] width 227 height 33
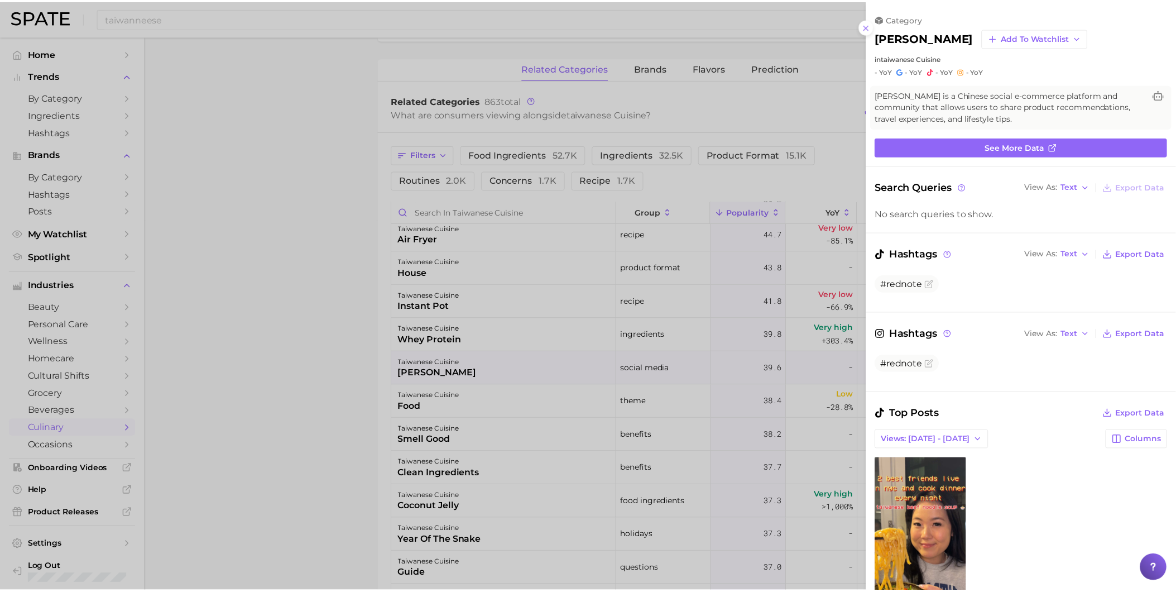
scroll to position [0, 0]
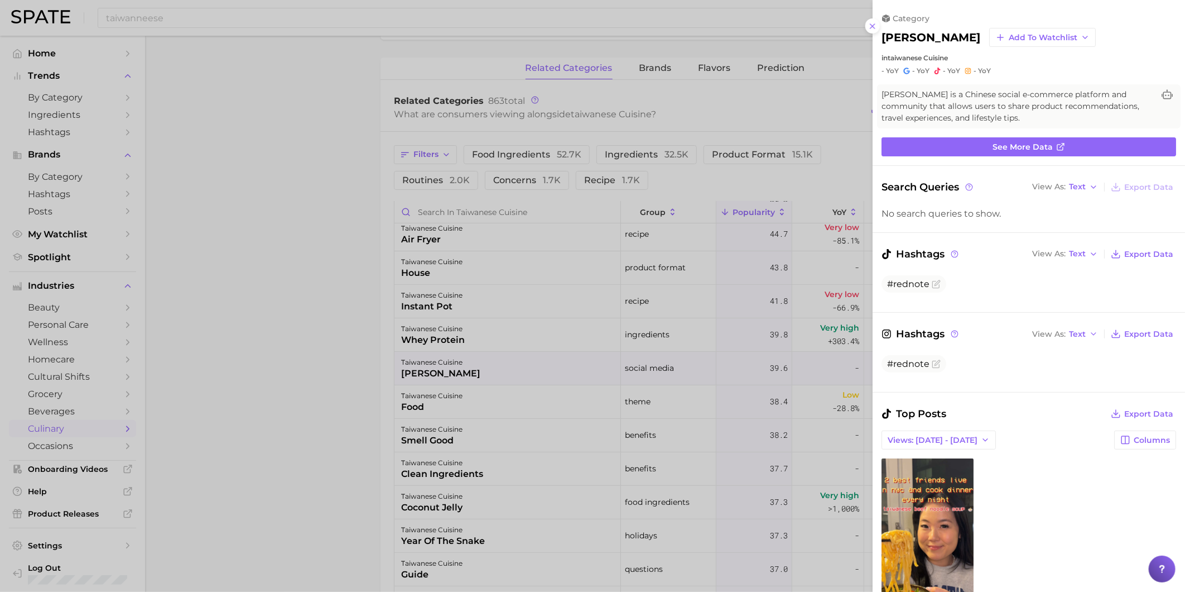
click at [459, 478] on div at bounding box center [592, 296] width 1185 height 592
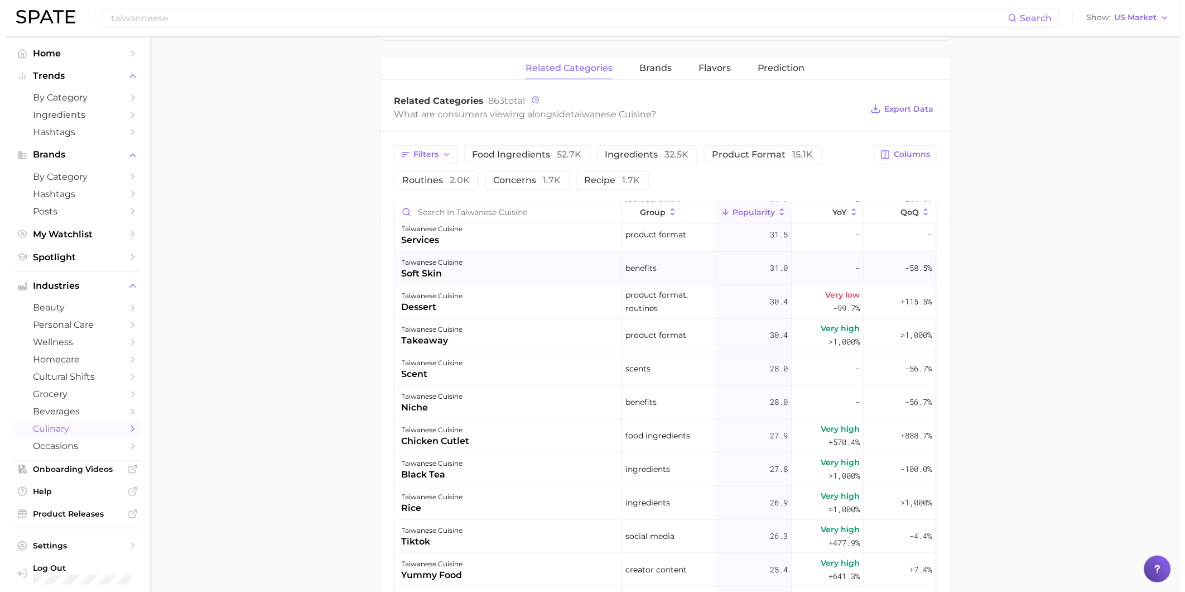
scroll to position [3349, 0]
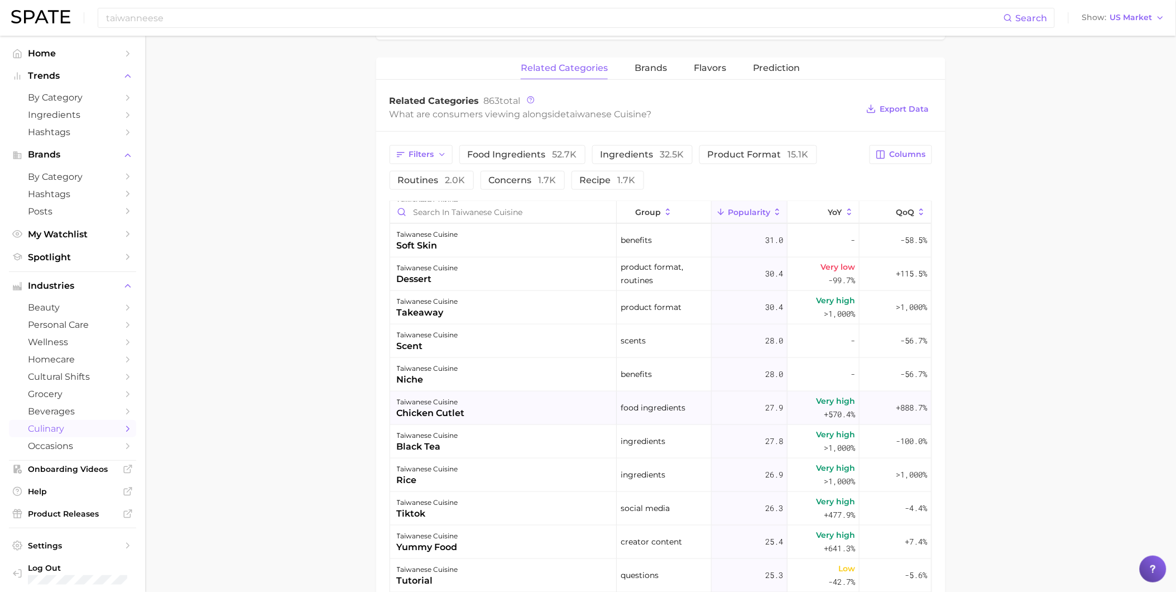
click at [482, 404] on div "taiwanese cuisine chicken cutlet" at bounding box center [503, 407] width 227 height 33
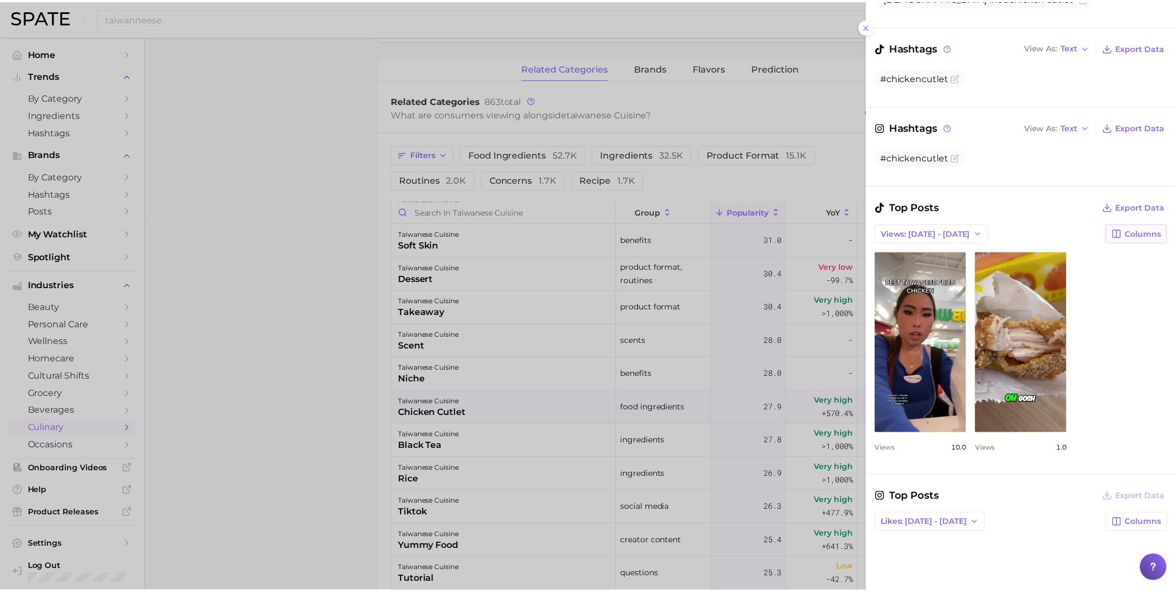
scroll to position [248, 0]
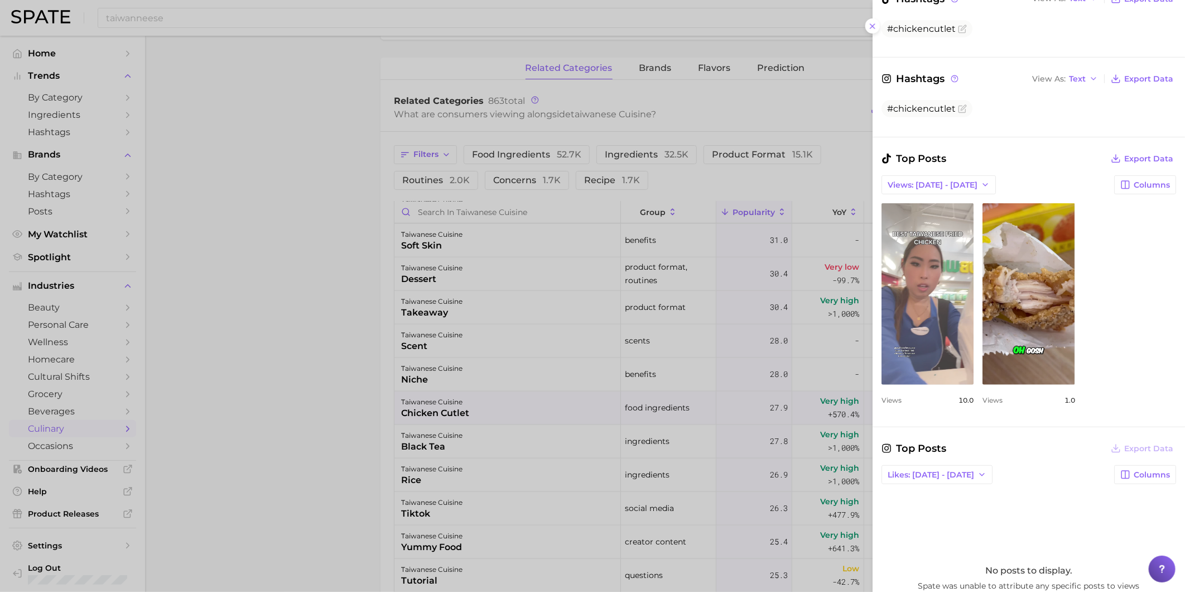
click at [960, 344] on link "view post on TikTok" at bounding box center [928, 293] width 92 height 181
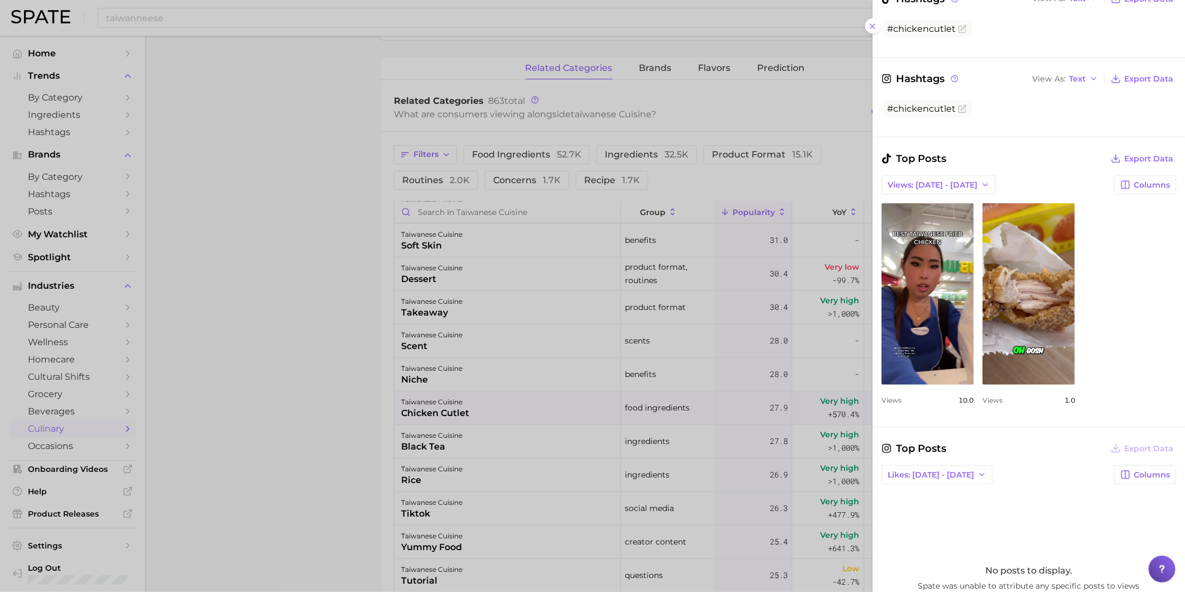
click at [554, 491] on div at bounding box center [592, 296] width 1185 height 592
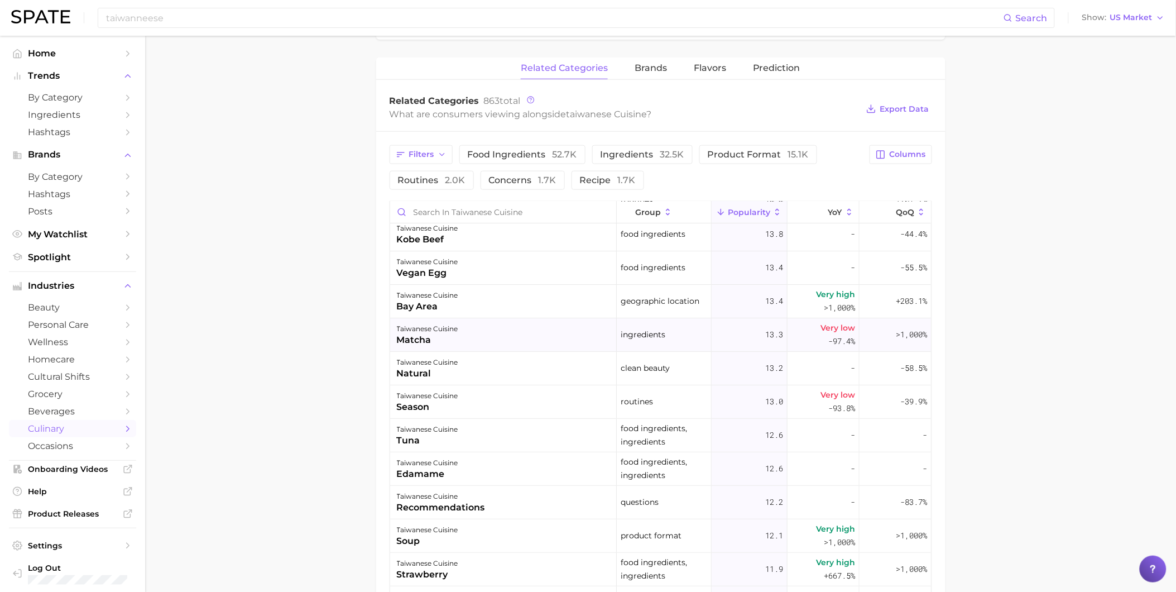
scroll to position [4589, 0]
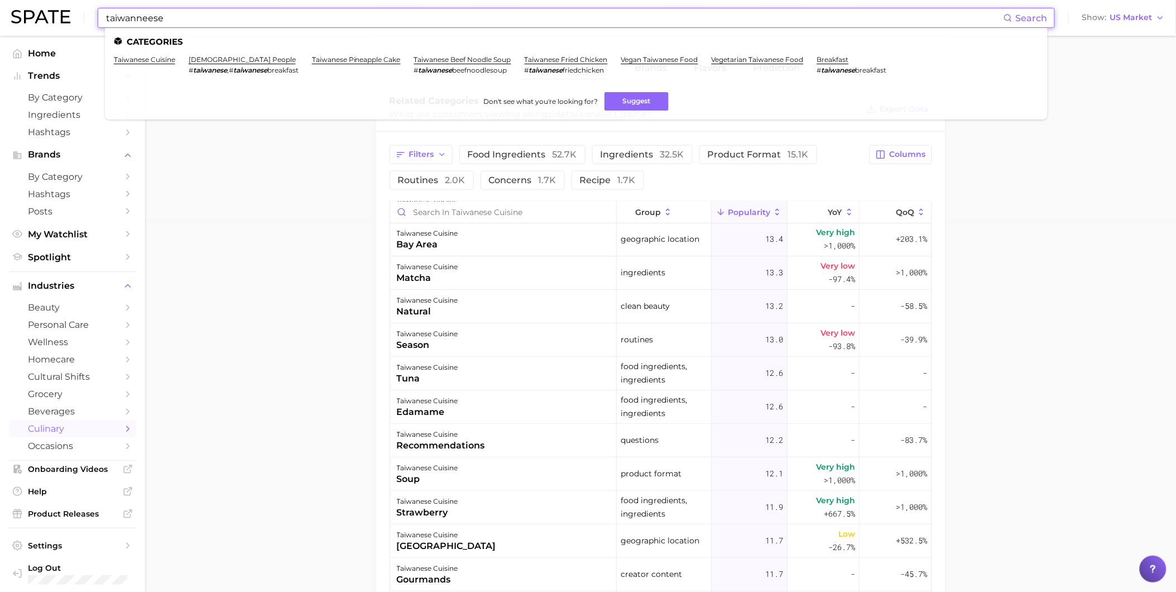
drag, startPoint x: 215, startPoint y: 15, endPoint x: 93, endPoint y: 15, distance: 122.2
click at [93, 15] on div "taiwanneese Search Categories taiwanese cuisine taiwanese people # taiwanese , …" at bounding box center [588, 18] width 1154 height 36
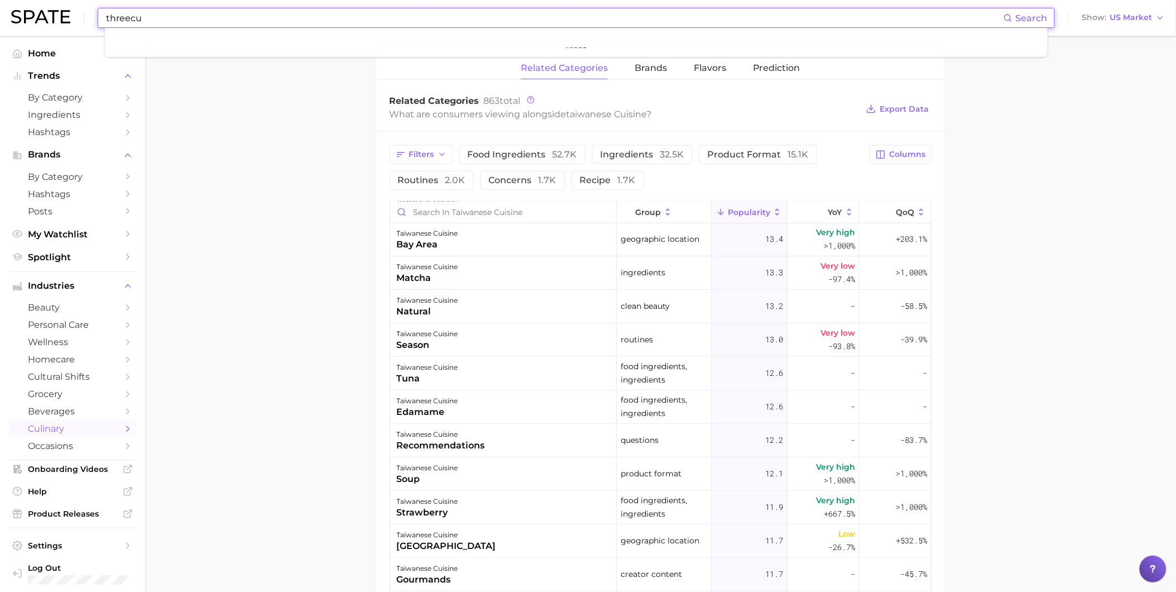
type input "threecup"
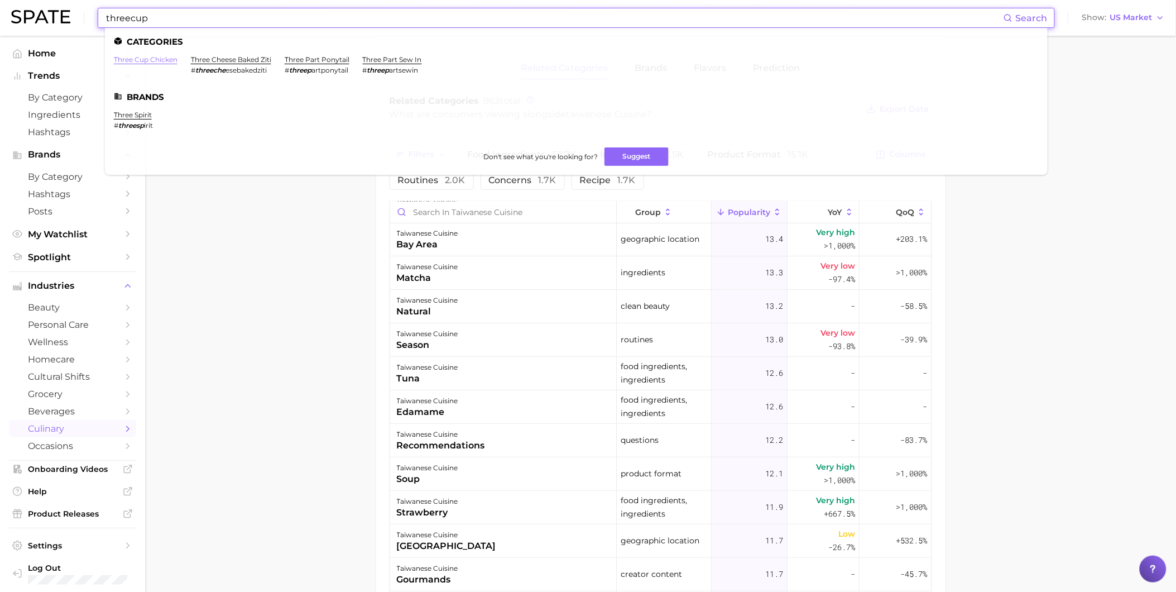
click at [141, 56] on link "three cup chicken" at bounding box center [146, 59] width 64 height 8
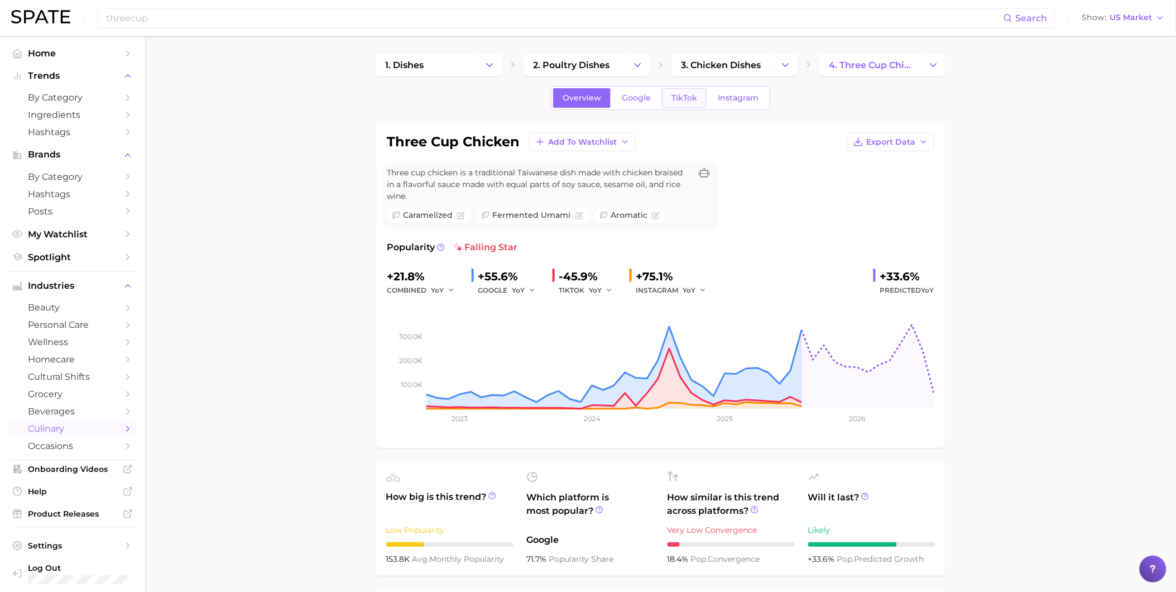
click at [681, 93] on span "TikTok" at bounding box center [684, 97] width 26 height 9
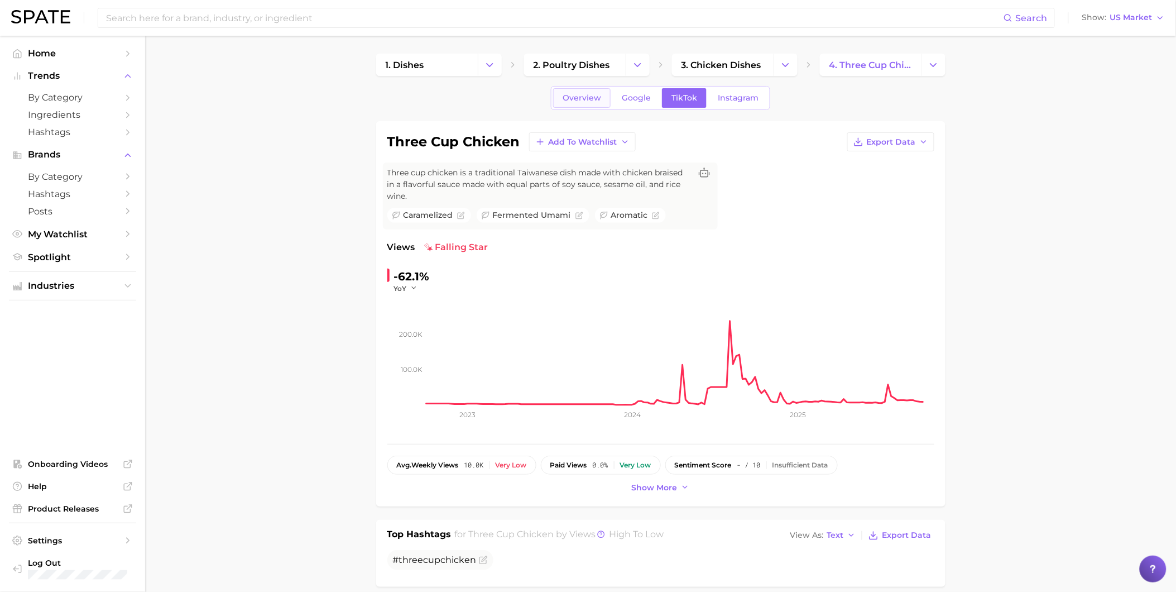
click at [571, 98] on span "Overview" at bounding box center [582, 97] width 39 height 9
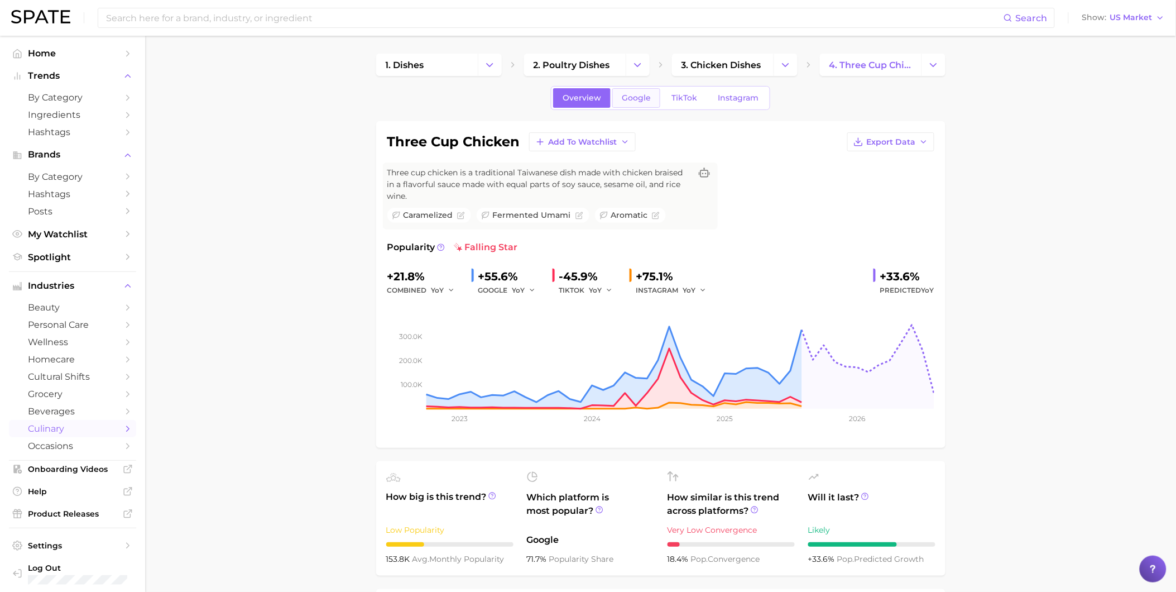
click at [631, 99] on span "Google" at bounding box center [636, 97] width 29 height 9
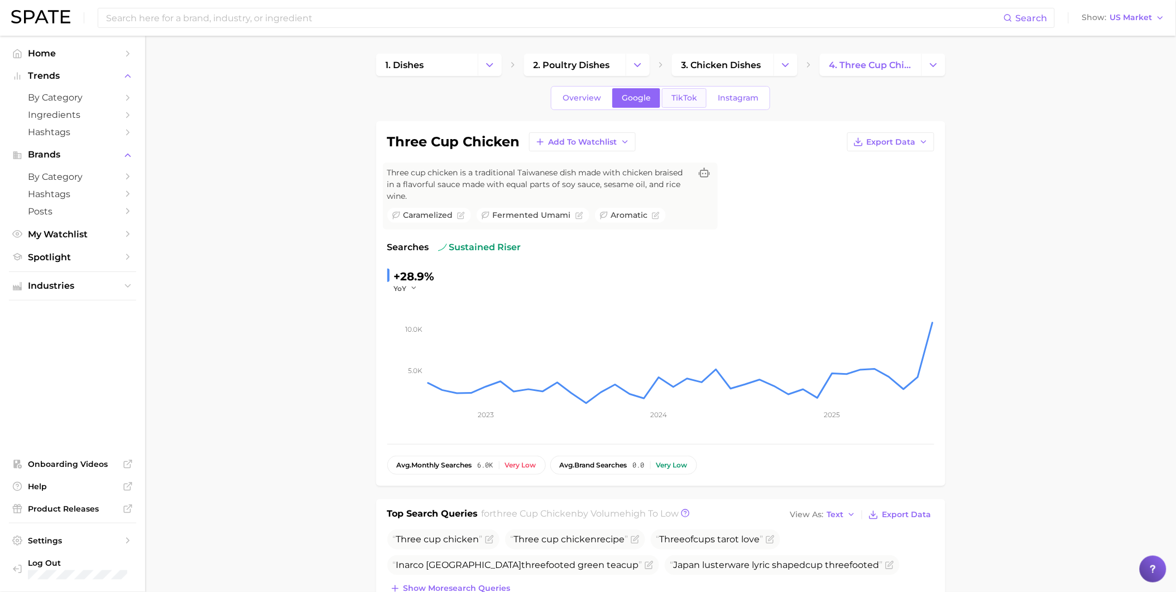
click at [686, 99] on span "TikTok" at bounding box center [684, 97] width 26 height 9
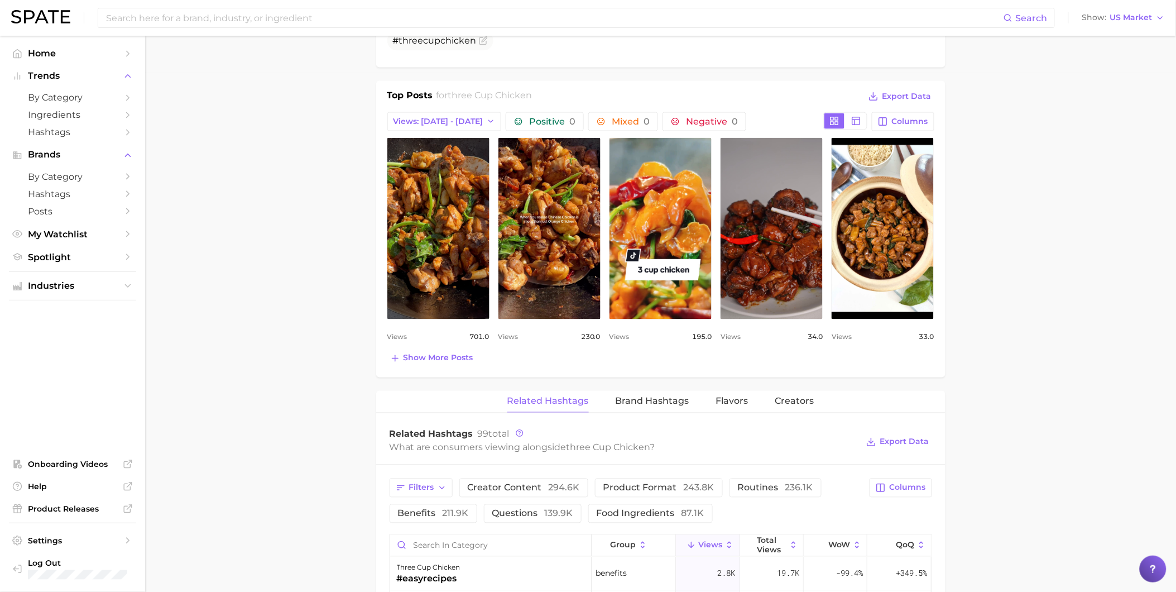
scroll to position [496, 0]
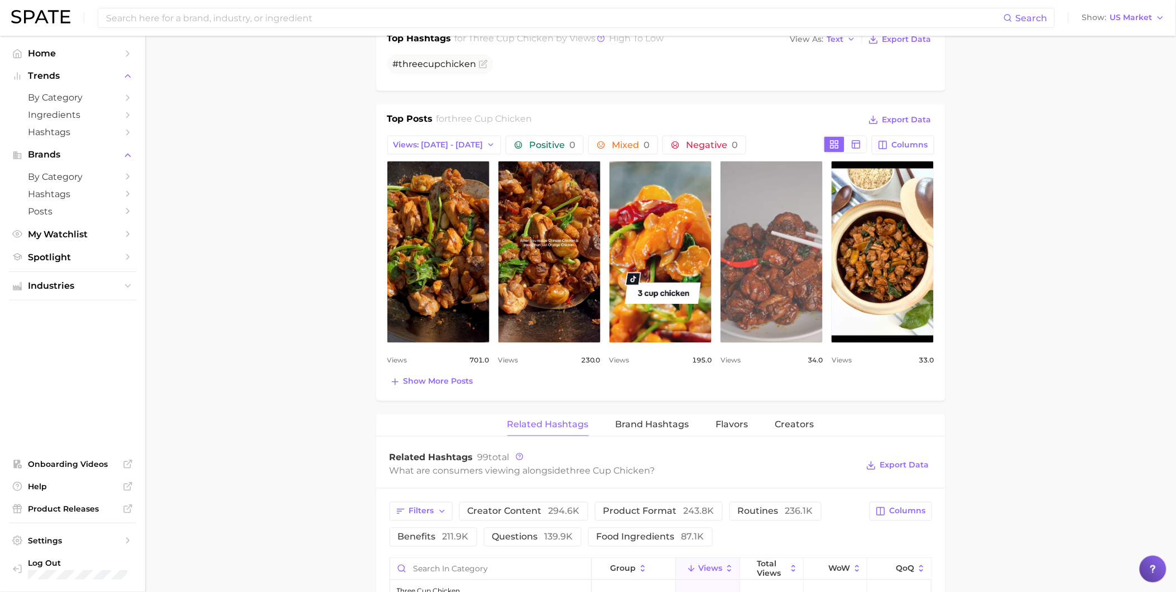
click at [748, 277] on link "view post on TikTok" at bounding box center [772, 251] width 102 height 181
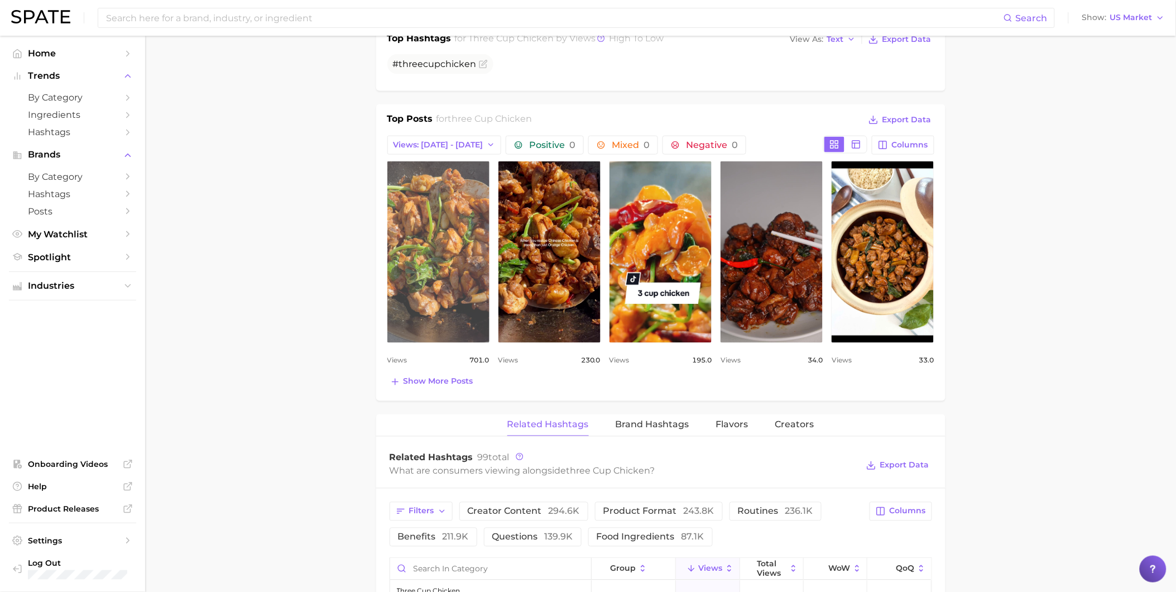
click at [446, 237] on link "view post on TikTok" at bounding box center [438, 251] width 102 height 181
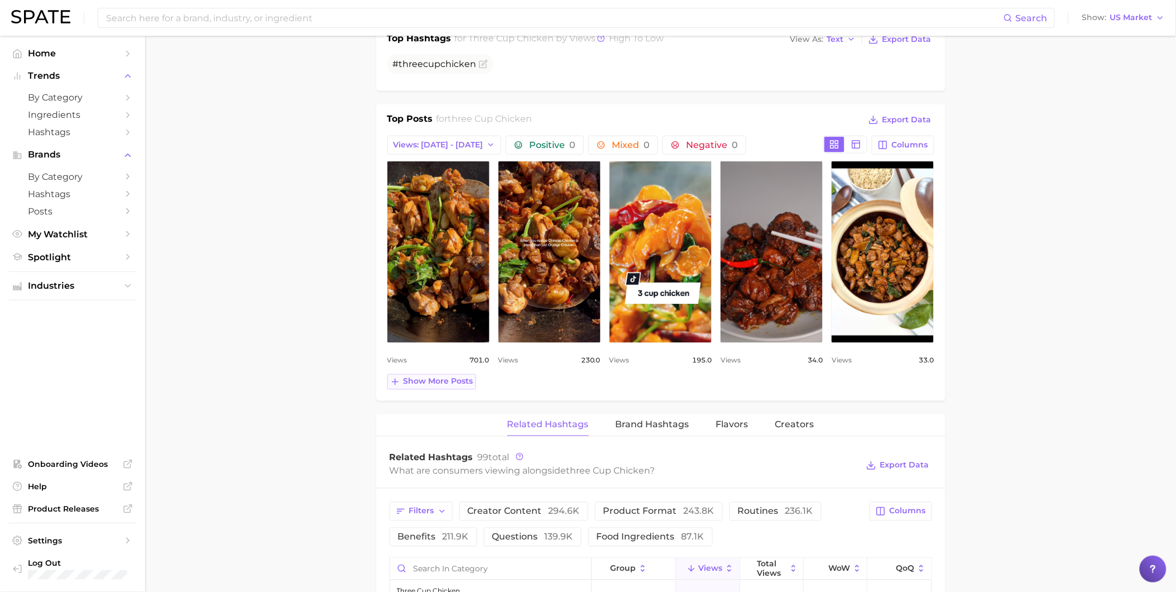
click at [417, 381] on span "Show more posts" at bounding box center [439, 381] width 70 height 9
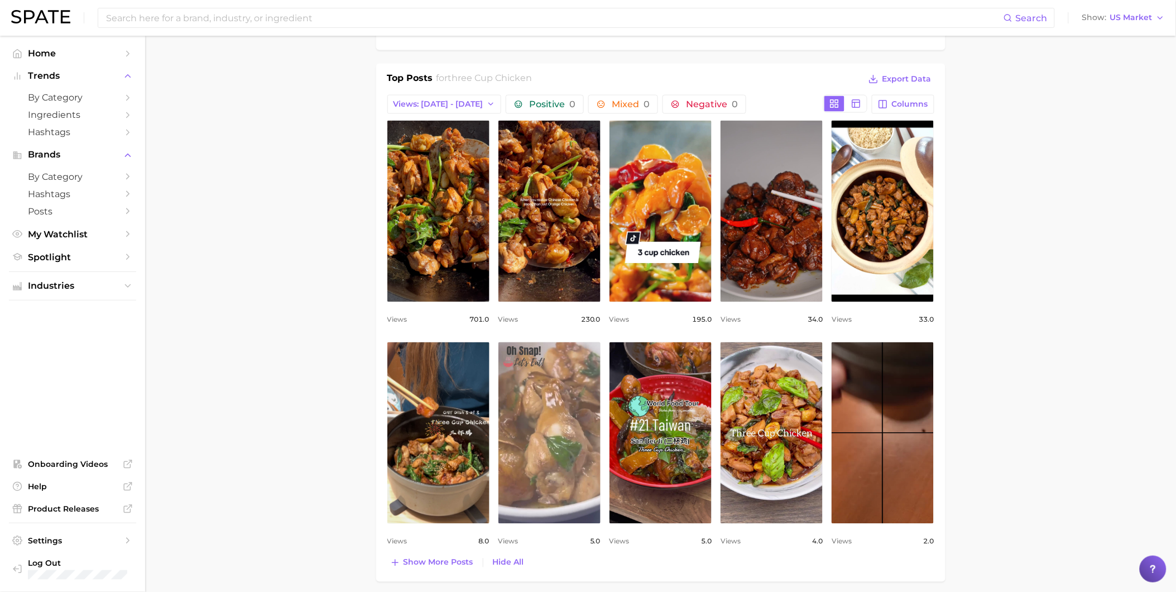
scroll to position [620, 0]
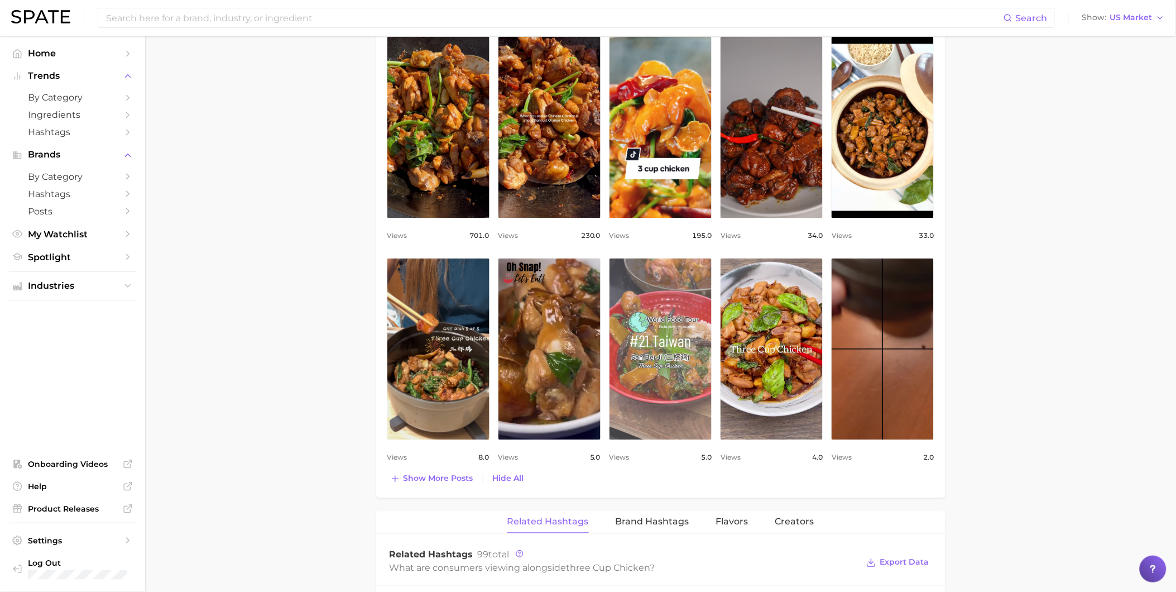
click at [656, 365] on link "view post on TikTok" at bounding box center [660, 348] width 102 height 181
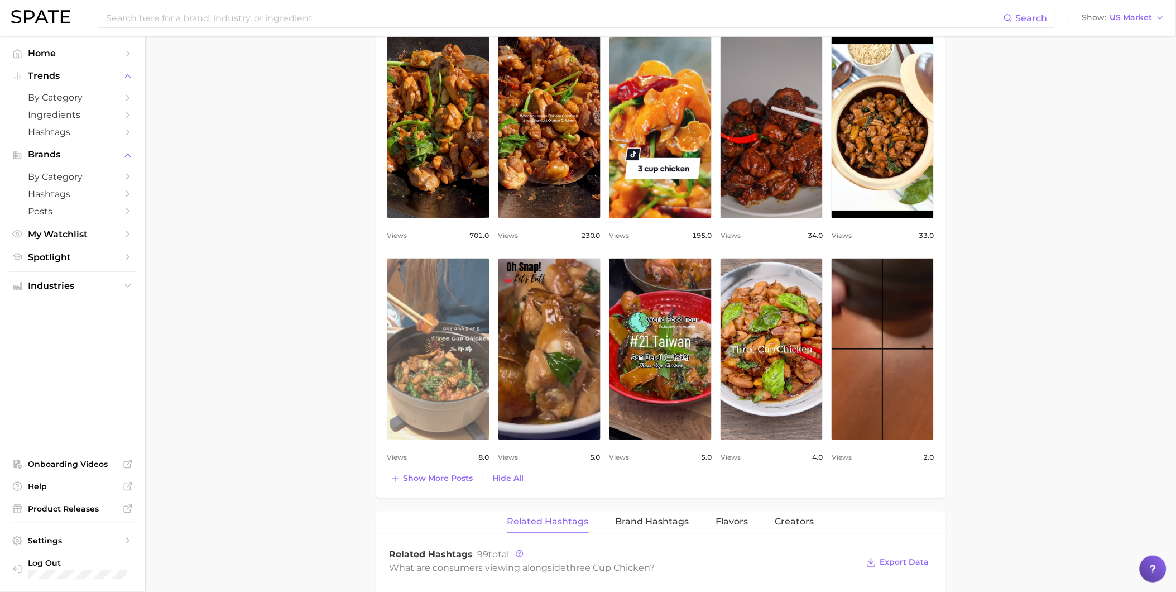
click at [413, 361] on link "view post on TikTok" at bounding box center [438, 348] width 102 height 181
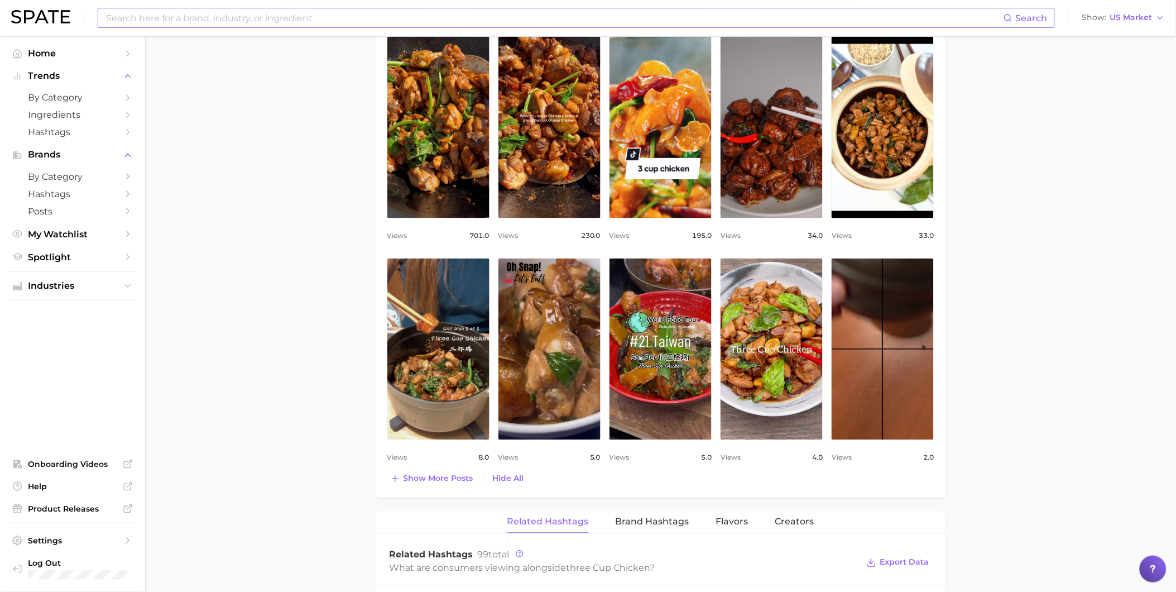
click at [289, 20] on input at bounding box center [554, 17] width 899 height 19
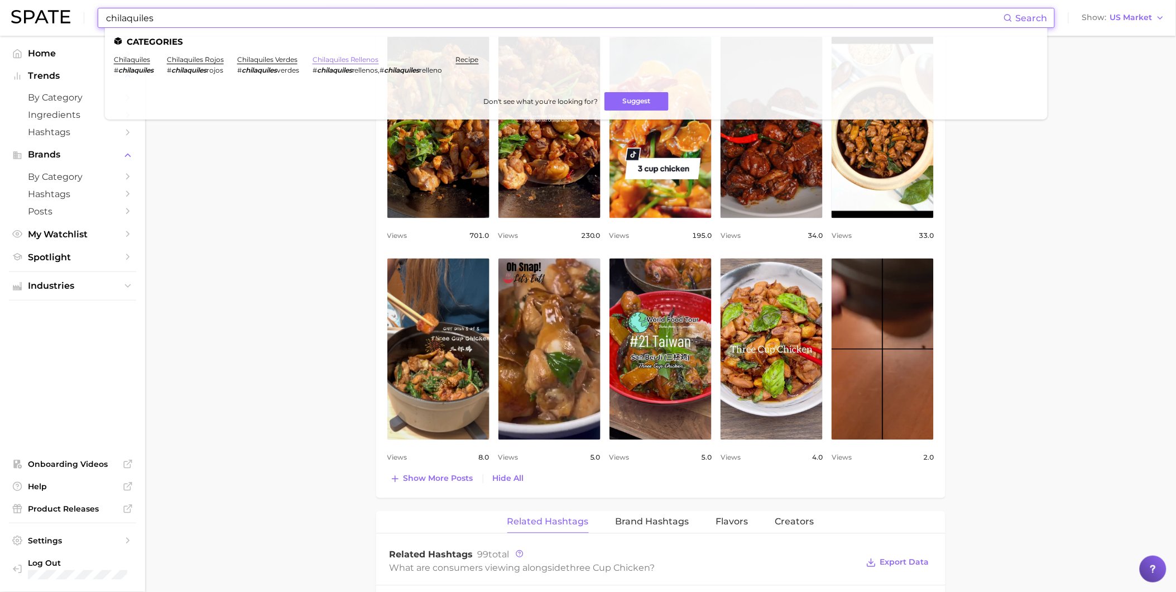
type input "chilaquiles"
click at [339, 59] on link "chilaquiles rellenos" at bounding box center [346, 59] width 66 height 8
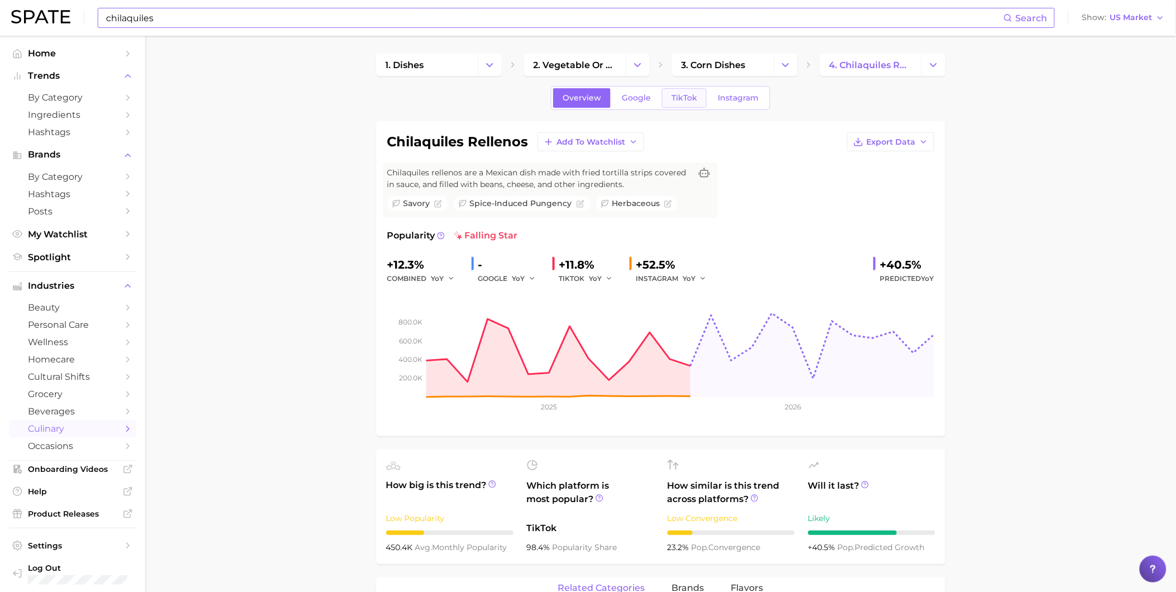
click at [679, 96] on span "TikTok" at bounding box center [684, 97] width 26 height 9
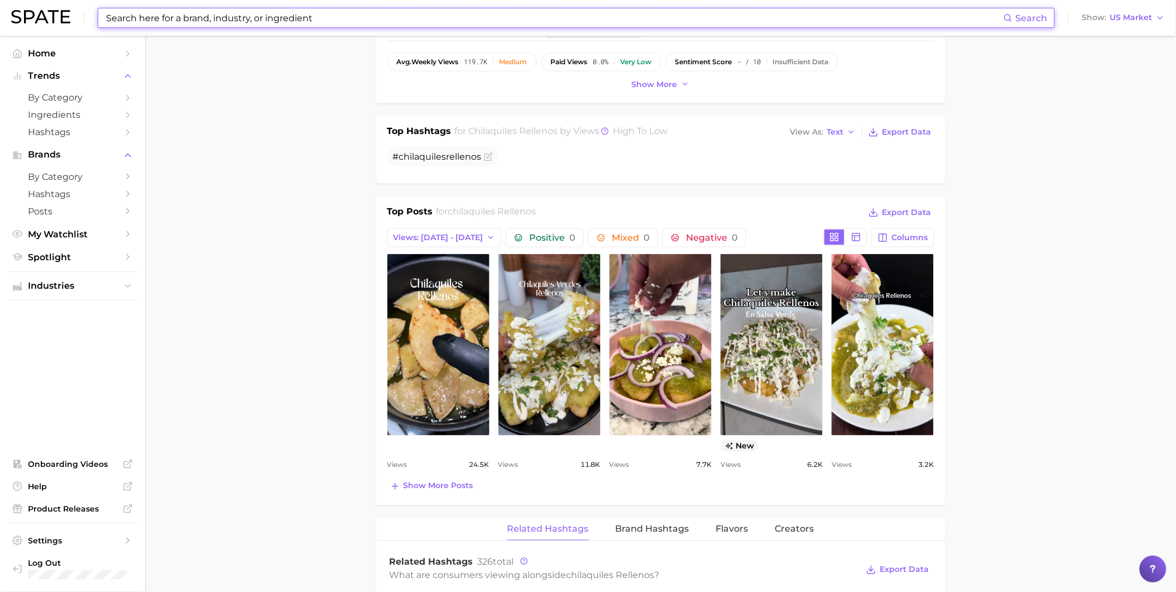
scroll to position [434, 0]
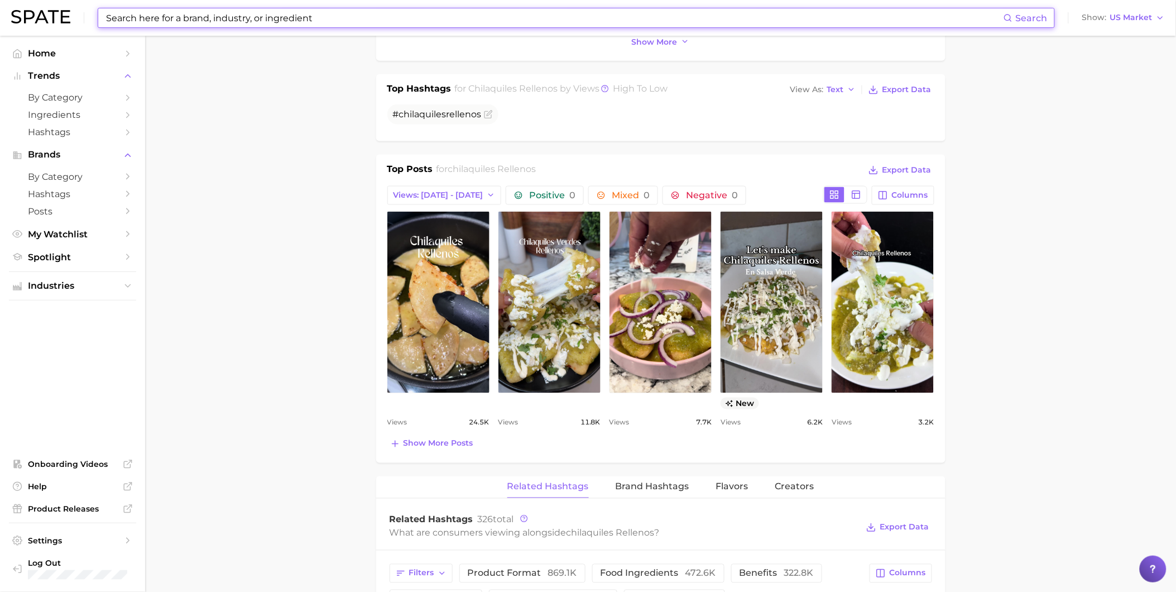
click at [215, 13] on input at bounding box center [554, 17] width 899 height 19
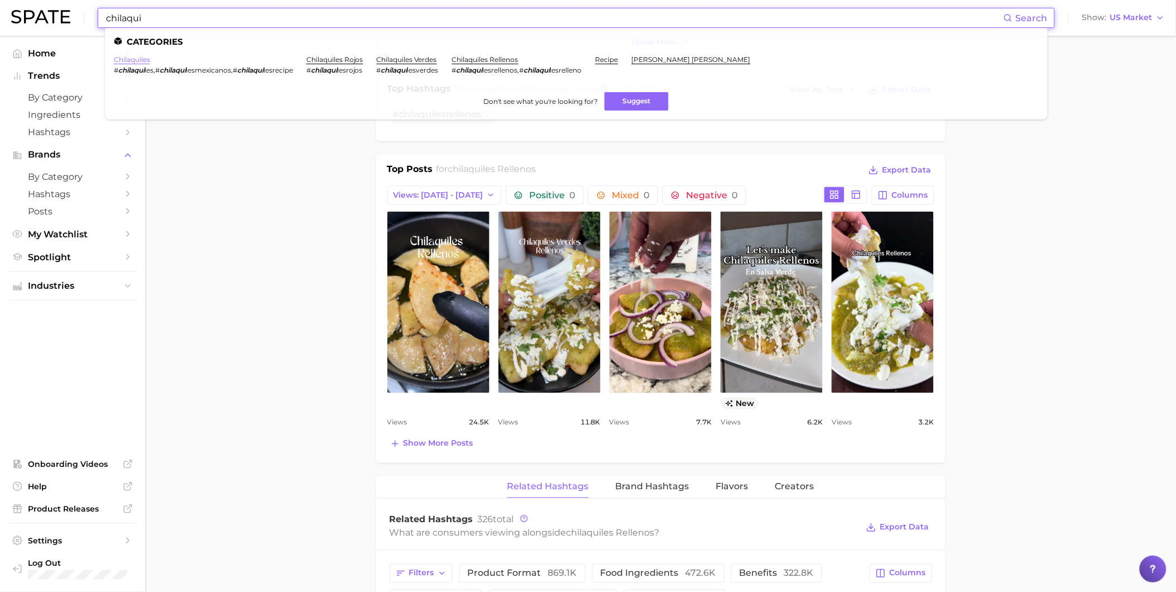
type input "chilaqui"
click at [141, 59] on link "chilaquiles" at bounding box center [132, 59] width 36 height 8
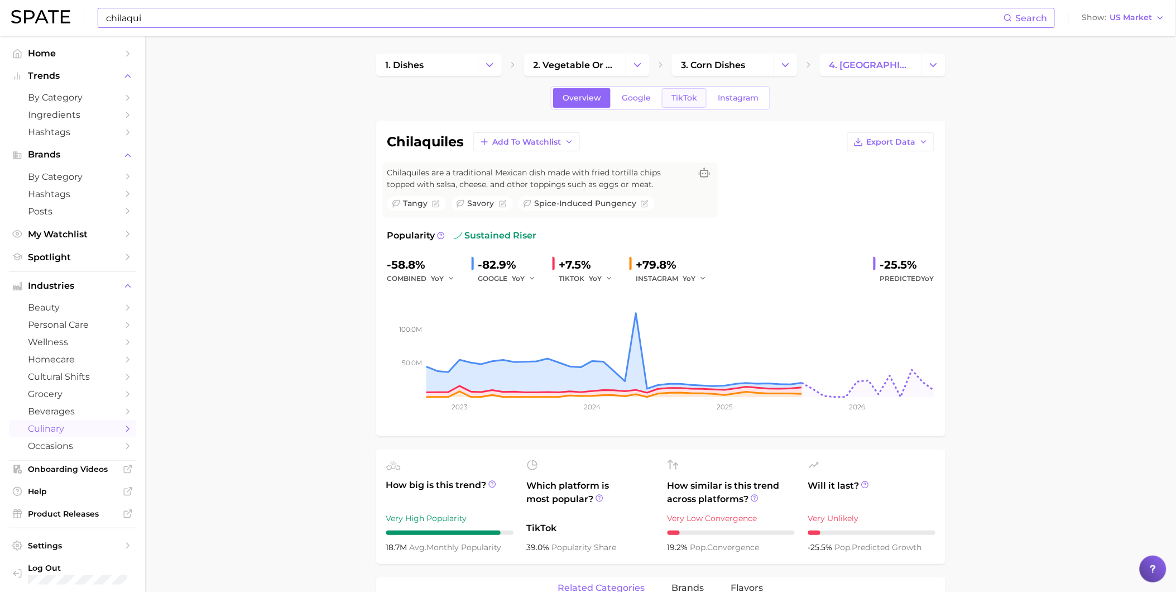
click at [688, 99] on span "TikTok" at bounding box center [684, 97] width 26 height 9
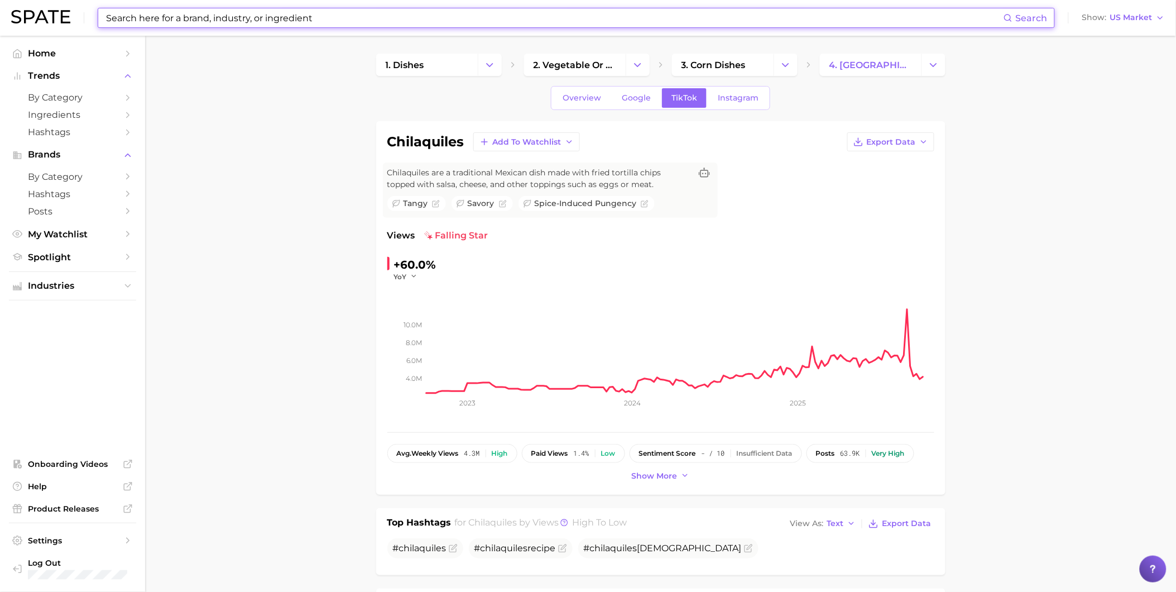
scroll to position [372, 0]
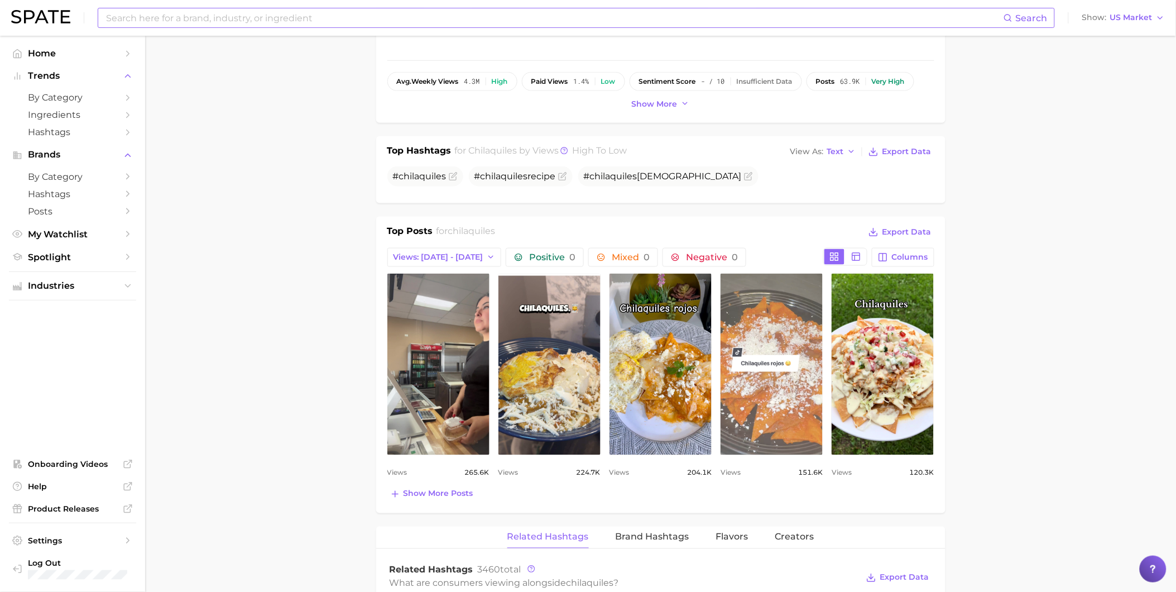
click at [748, 338] on link "view post on TikTok" at bounding box center [772, 363] width 102 height 181
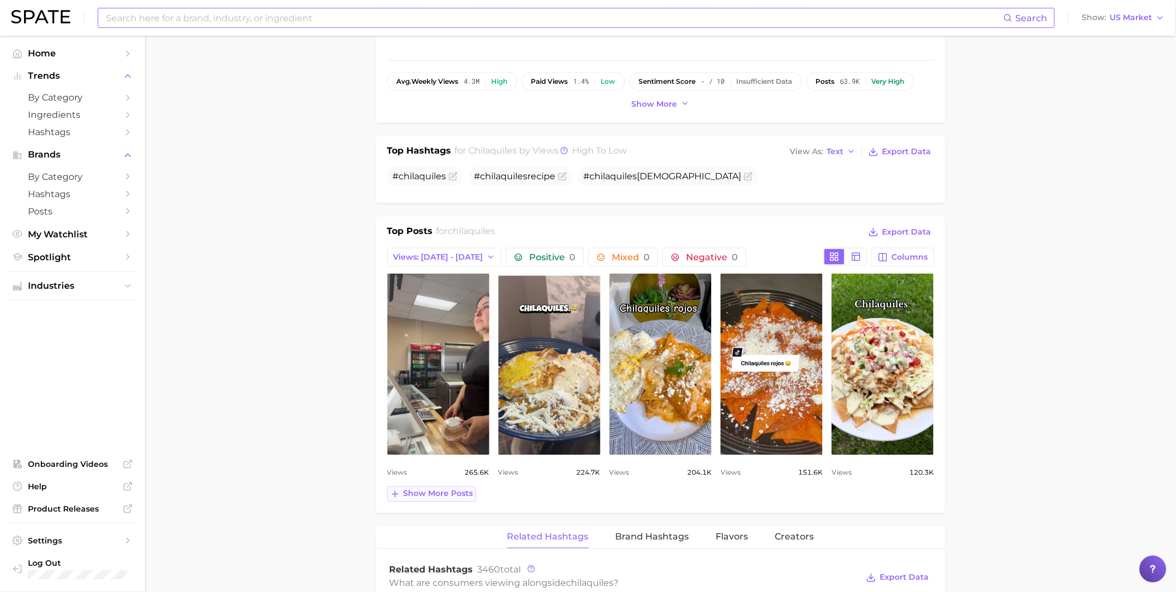
click at [455, 495] on span "Show more posts" at bounding box center [439, 493] width 70 height 9
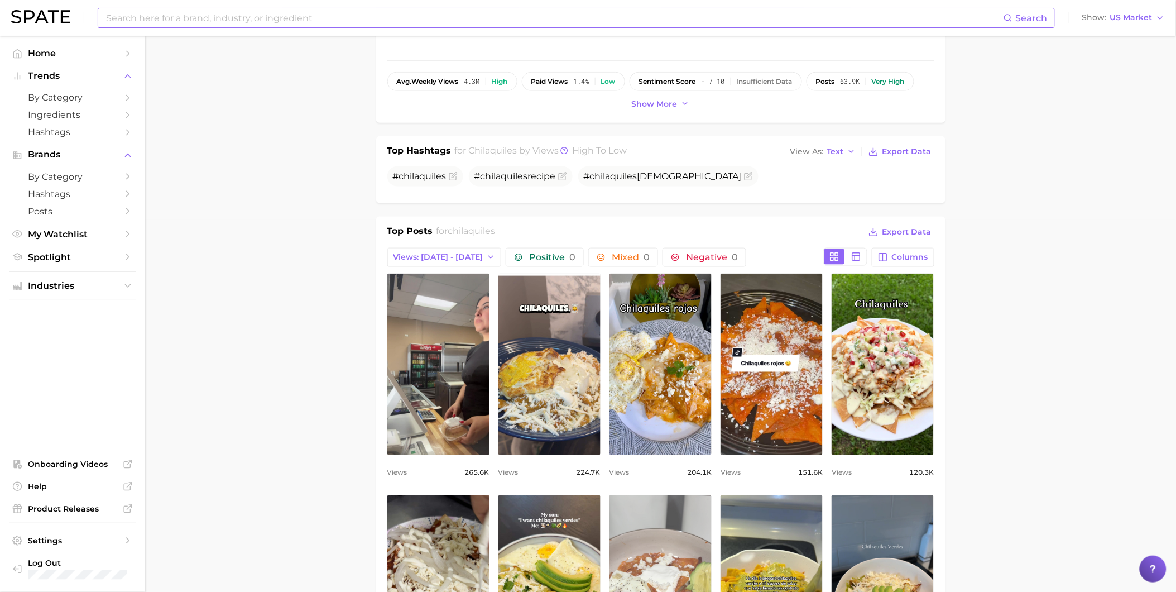
scroll to position [620, 0]
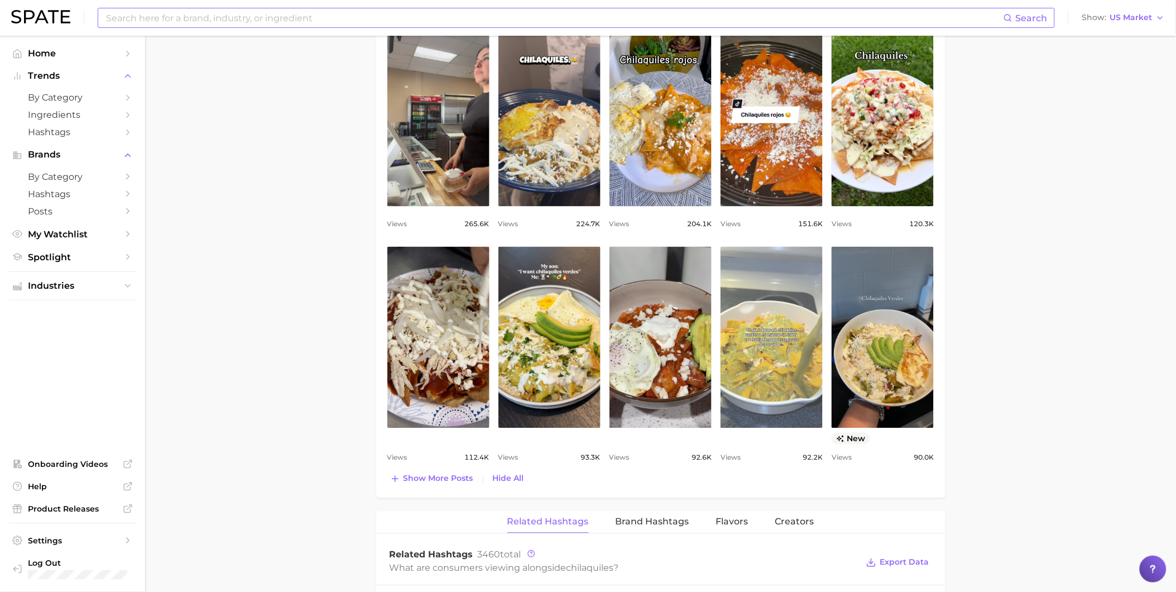
click at [806, 352] on link "view post on TikTok" at bounding box center [772, 337] width 102 height 181
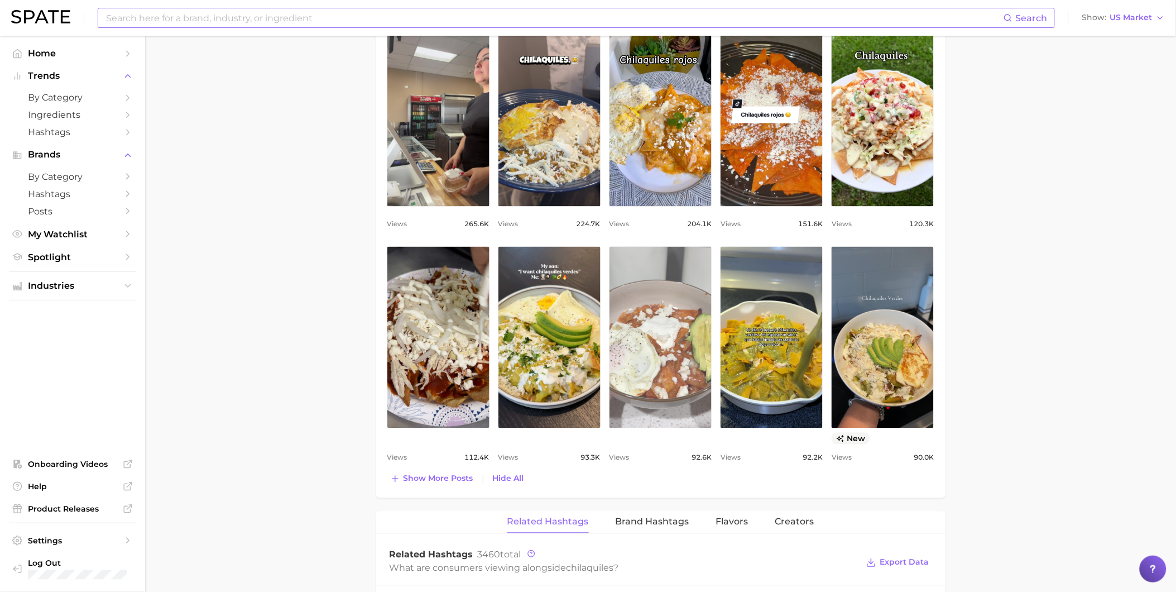
click at [670, 347] on link "view post on TikTok" at bounding box center [660, 337] width 102 height 181
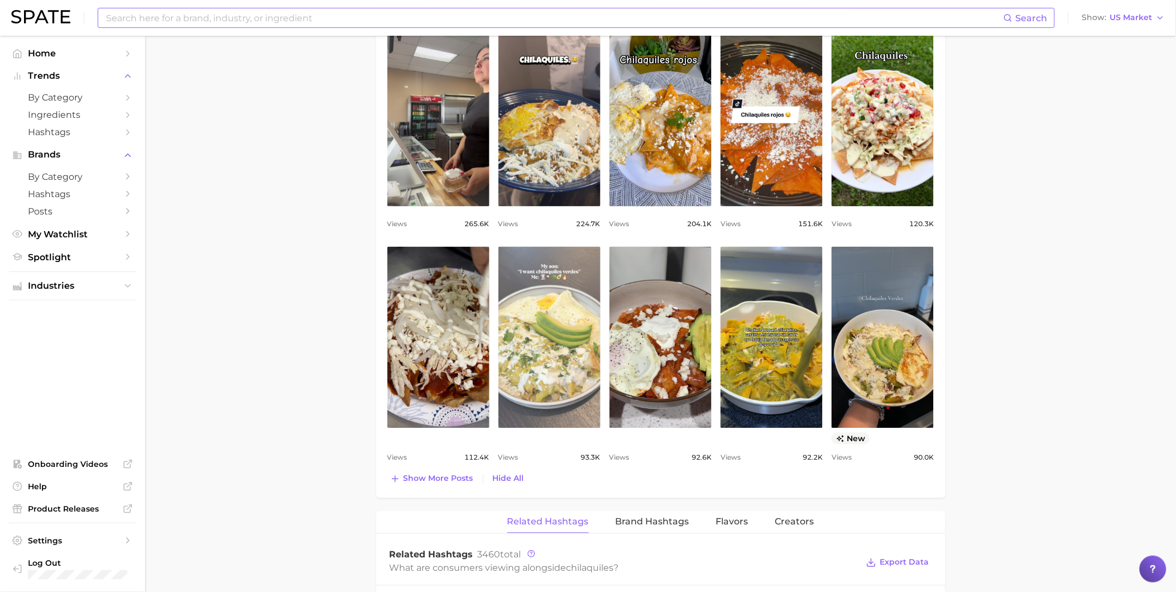
click at [529, 362] on link "view post on TikTok" at bounding box center [549, 337] width 102 height 181
